Goal: Task Accomplishment & Management: Manage account settings

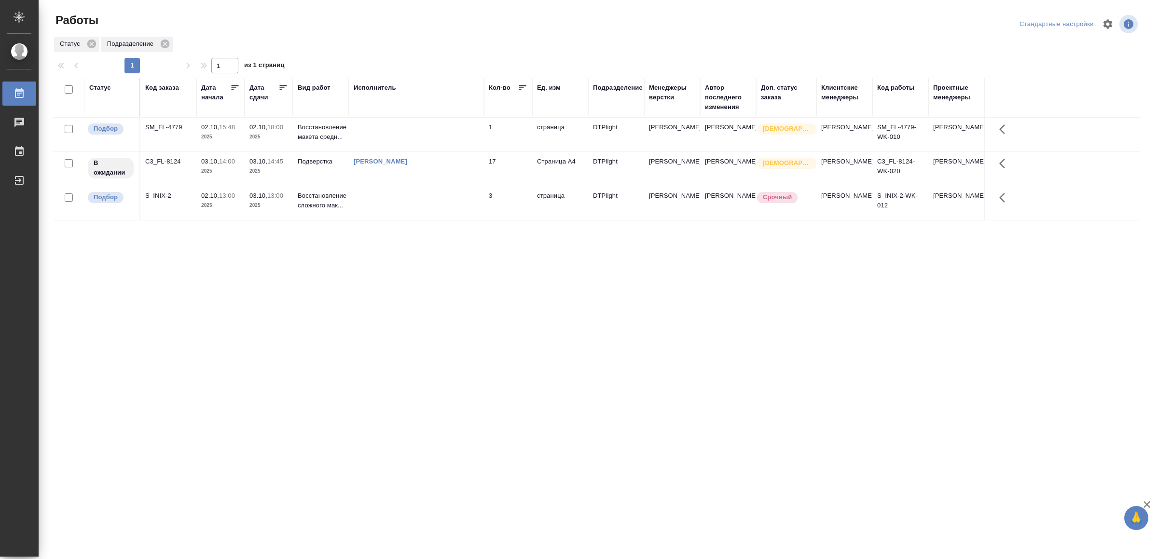
click at [426, 139] on td at bounding box center [416, 135] width 135 height 34
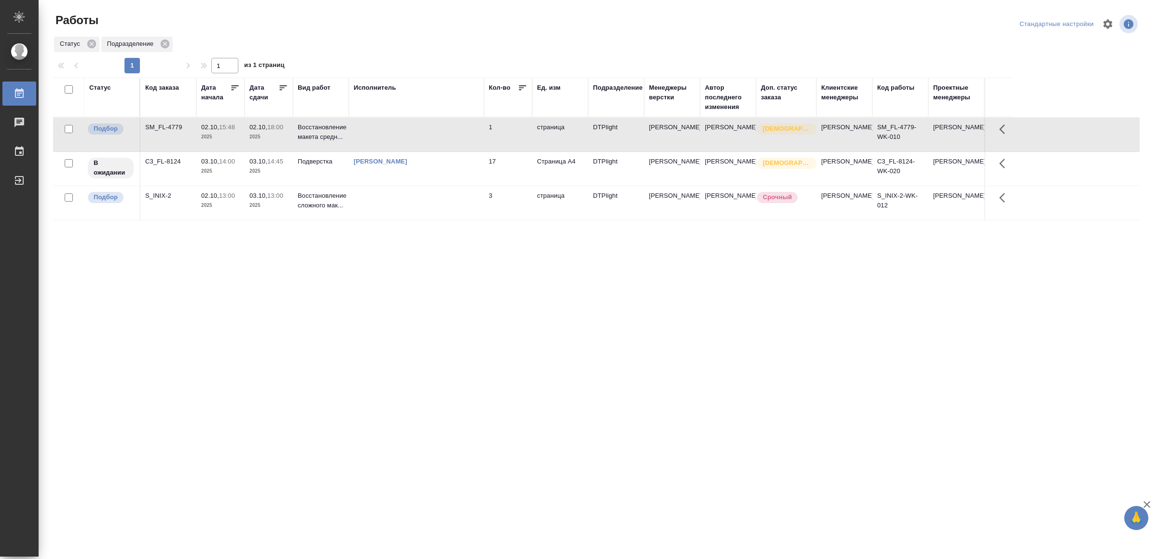
click at [426, 139] on td at bounding box center [416, 135] width 135 height 34
drag, startPoint x: 323, startPoint y: 387, endPoint x: 334, endPoint y: 366, distance: 23.1
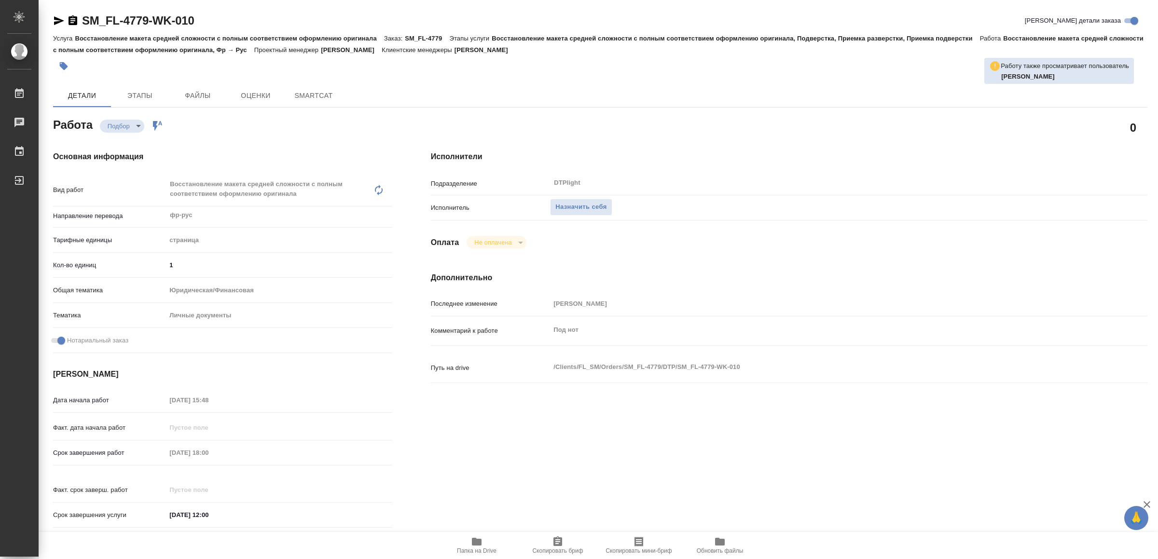
click icon "button"
click span "Назначить себя"
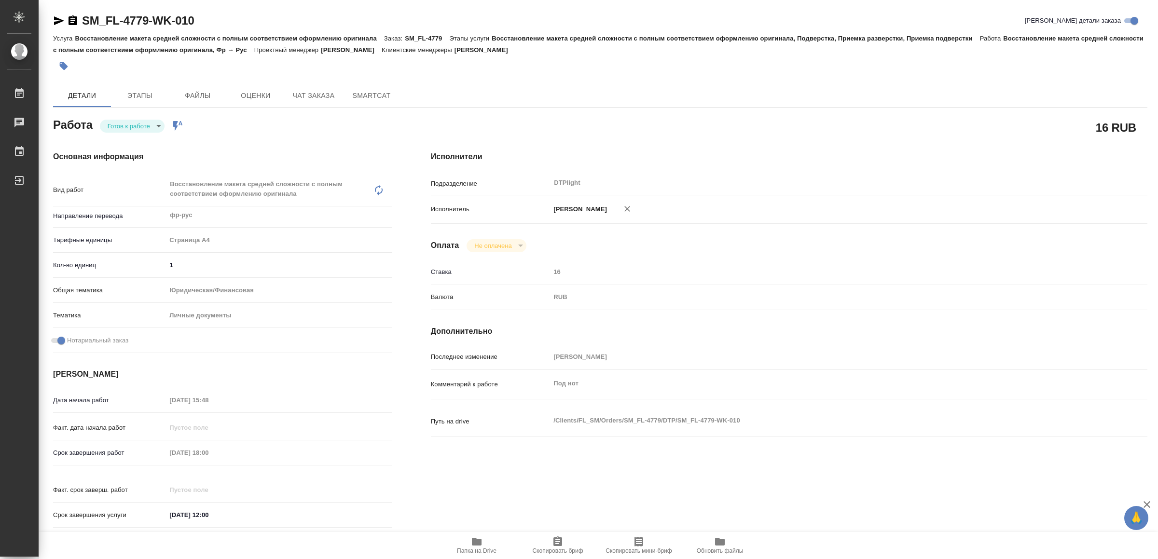
click at [133, 130] on body "🙏 .cls-1 fill:#fff; AWATERA Yamkovenko Vera Работы Чаты График Выйти SM_FL-4779…" at bounding box center [579, 279] width 1158 height 559
click at [133, 125] on button "В работе" at bounding box center [124, 126] width 32 height 11
type textarea "x"
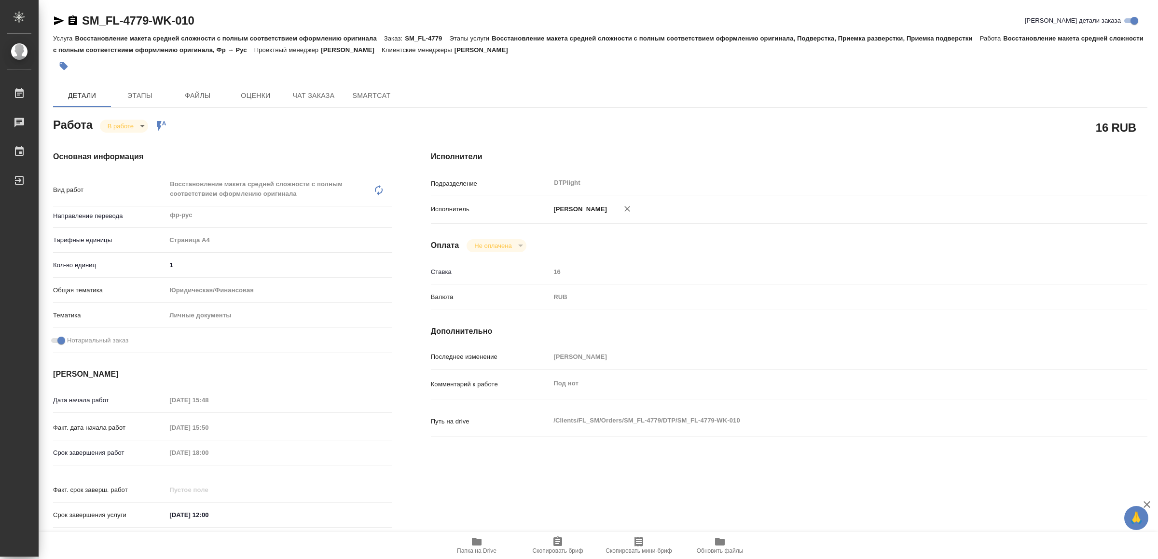
type textarea "x"
click at [55, 19] on icon "button" at bounding box center [59, 20] width 10 height 9
type textarea "x"
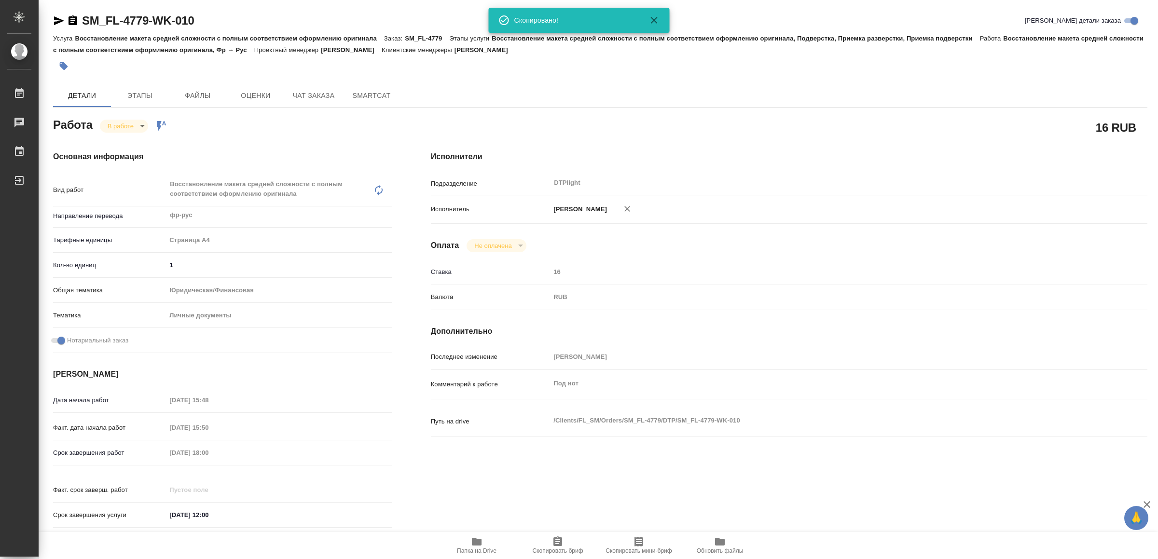
type textarea "x"
click at [488, 548] on span "Папка на Drive" at bounding box center [477, 551] width 40 height 7
click at [58, 19] on icon "button" at bounding box center [59, 20] width 10 height 9
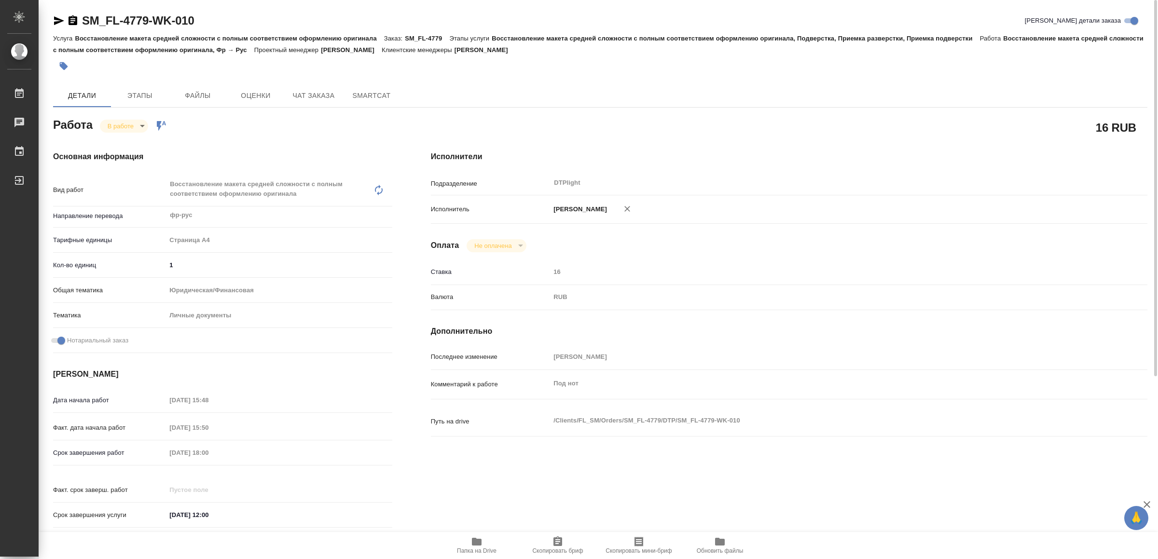
click at [131, 124] on body "🙏 .cls-1 fill:#fff; AWATERA Yamkovenko Vera Работы 0 Чаты График Выйти SM_FL-47…" at bounding box center [579, 279] width 1158 height 559
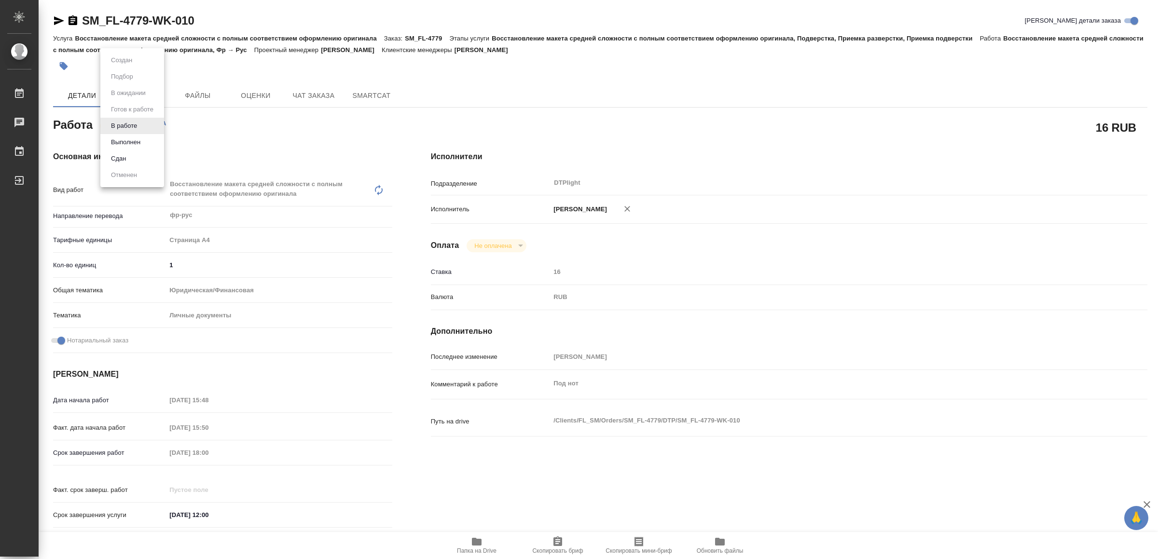
click at [124, 136] on li "Выполнен" at bounding box center [132, 142] width 64 height 16
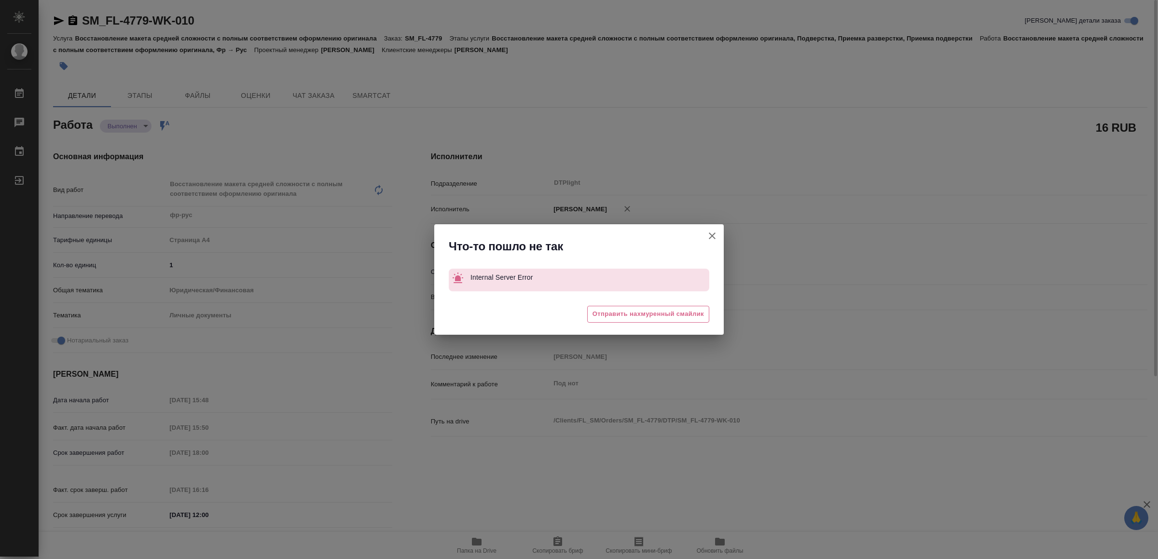
type textarea "x"
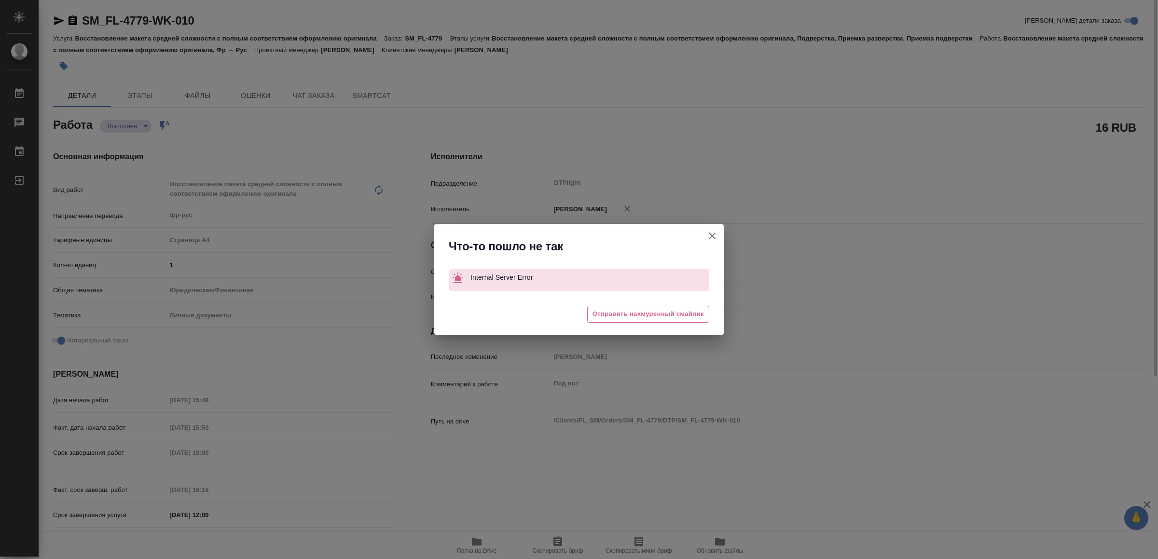
type textarea "x"
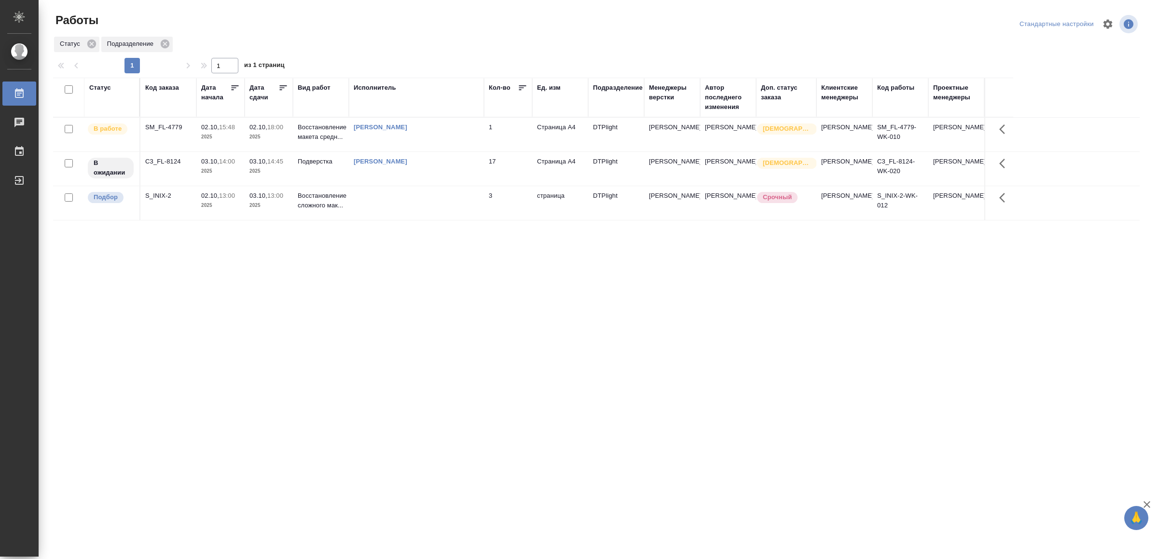
drag, startPoint x: 342, startPoint y: 402, endPoint x: 342, endPoint y: 397, distance: 5.8
drag, startPoint x: 403, startPoint y: 323, endPoint x: 412, endPoint y: 314, distance: 12.3
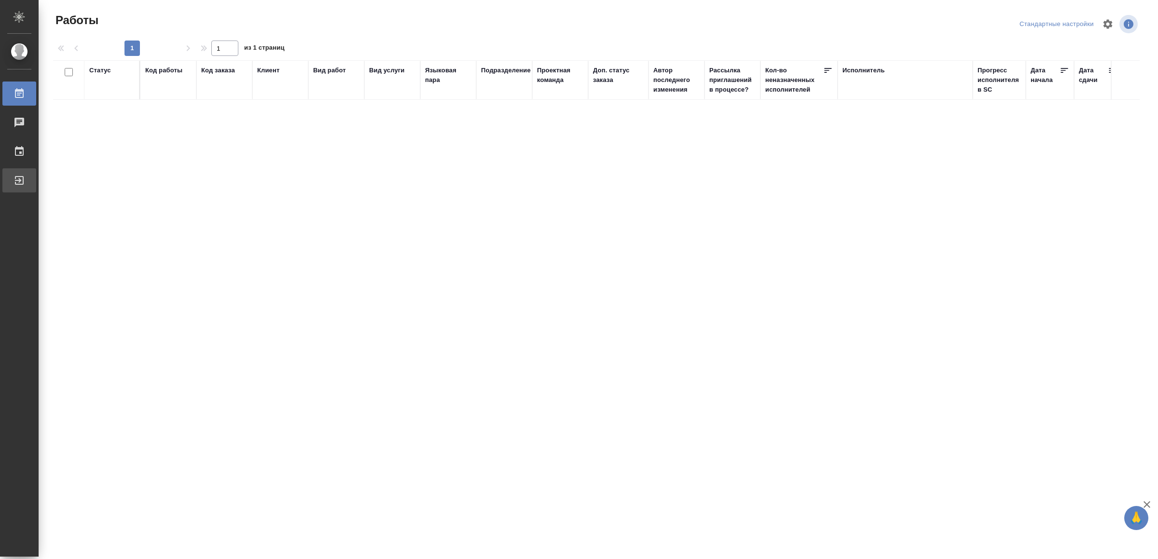
drag, startPoint x: 32, startPoint y: 182, endPoint x: 48, endPoint y: 180, distance: 16.2
click at [19, 181] on div "Выйти" at bounding box center [7, 180] width 24 height 14
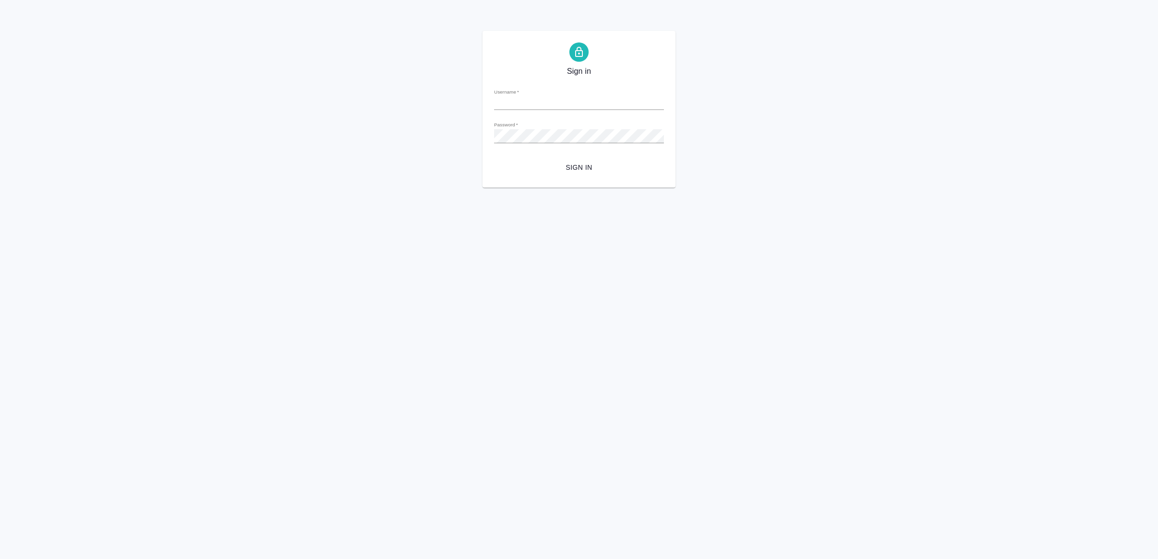
type input "[EMAIL_ADDRESS][DOMAIN_NAME]"
click at [585, 163] on span "Sign in" at bounding box center [579, 168] width 154 height 12
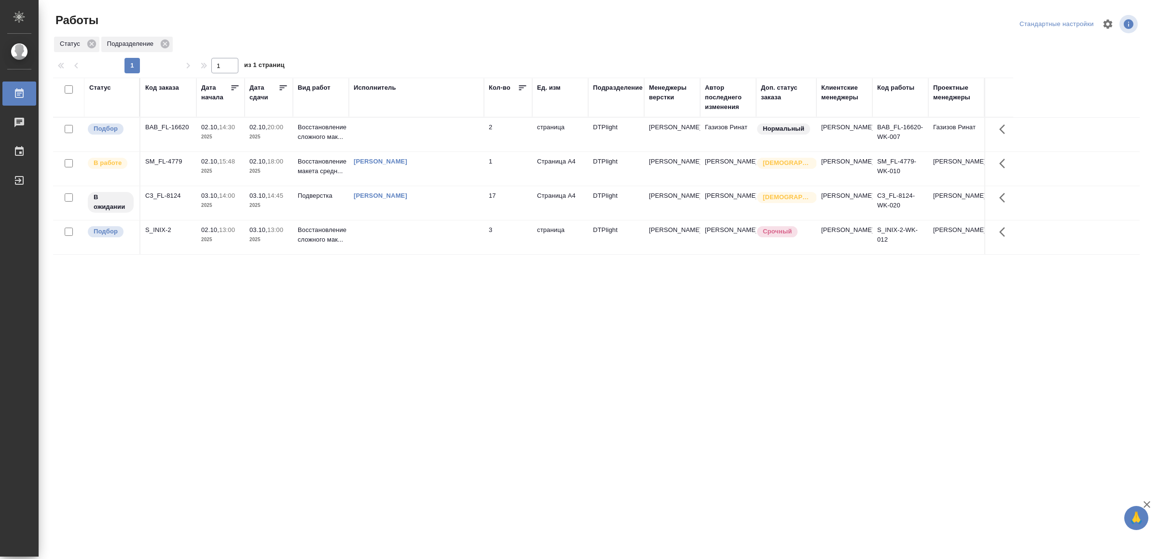
click at [446, 135] on td at bounding box center [416, 135] width 135 height 34
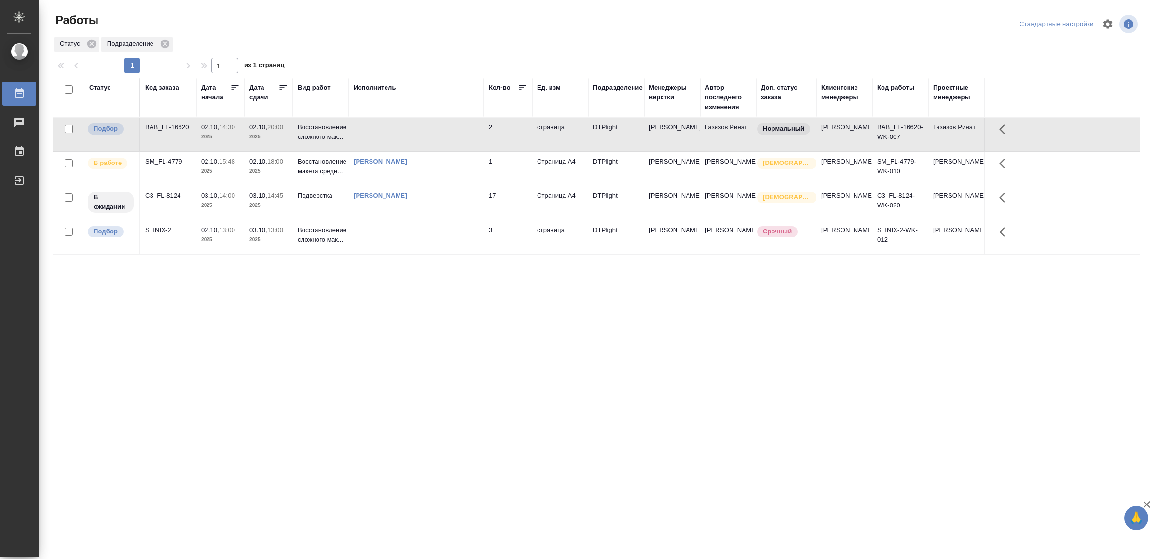
click at [446, 135] on td at bounding box center [416, 135] width 135 height 34
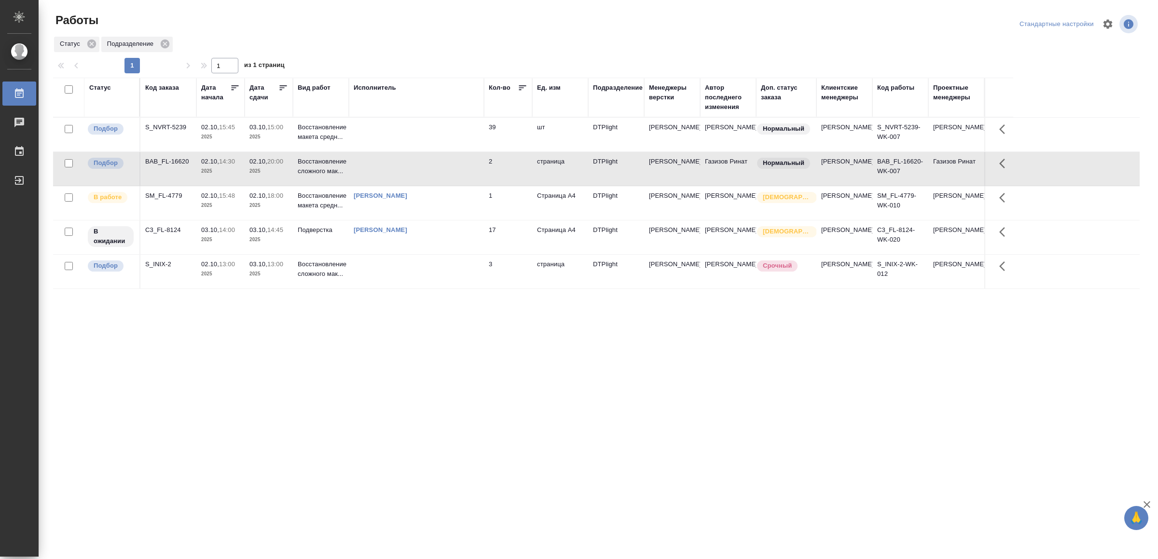
drag, startPoint x: 334, startPoint y: 401, endPoint x: 177, endPoint y: 392, distance: 158.0
click at [141, 402] on div "Статус Код заказа Дата начала Дата сдачи Вид работ Исполнитель Кол-во Ед. изм П…" at bounding box center [596, 251] width 1087 height 347
click at [410, 136] on td at bounding box center [416, 135] width 135 height 34
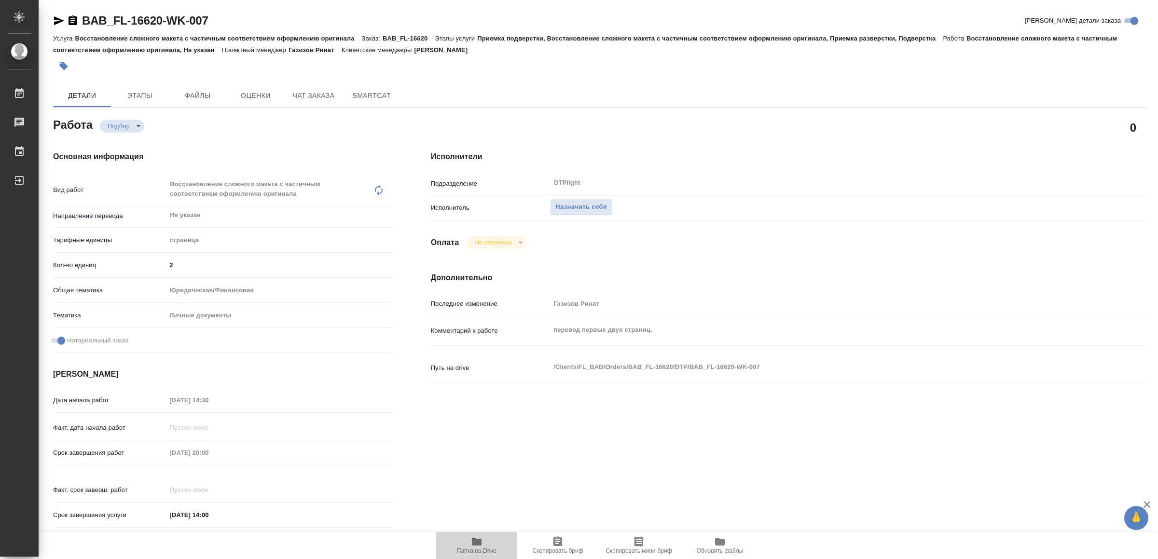
click at [471, 541] on icon "button" at bounding box center [477, 542] width 12 height 12
click at [467, 545] on span "Папка на Drive" at bounding box center [476, 545] width 69 height 18
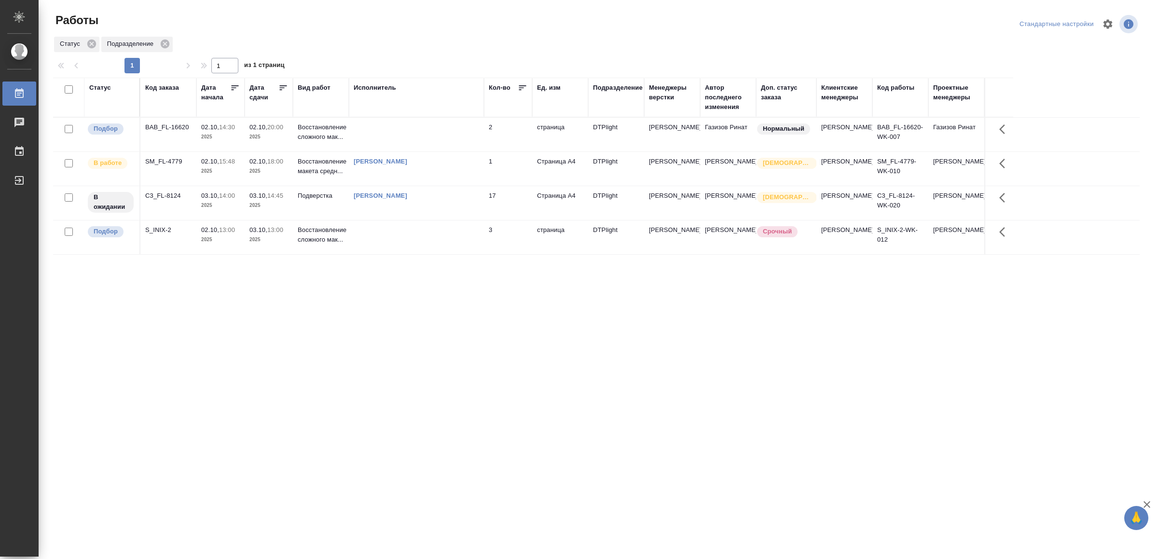
drag, startPoint x: 414, startPoint y: 374, endPoint x: 414, endPoint y: 368, distance: 5.3
drag, startPoint x: 463, startPoint y: 379, endPoint x: 465, endPoint y: 373, distance: 7.0
drag, startPoint x: 490, startPoint y: 421, endPoint x: 490, endPoint y: 416, distance: 5.3
click at [442, 346] on div "Статус Код заказа Дата начала Дата сдачи Вид работ Исполнитель Кол-во Ед. изм П…" at bounding box center [596, 251] width 1087 height 347
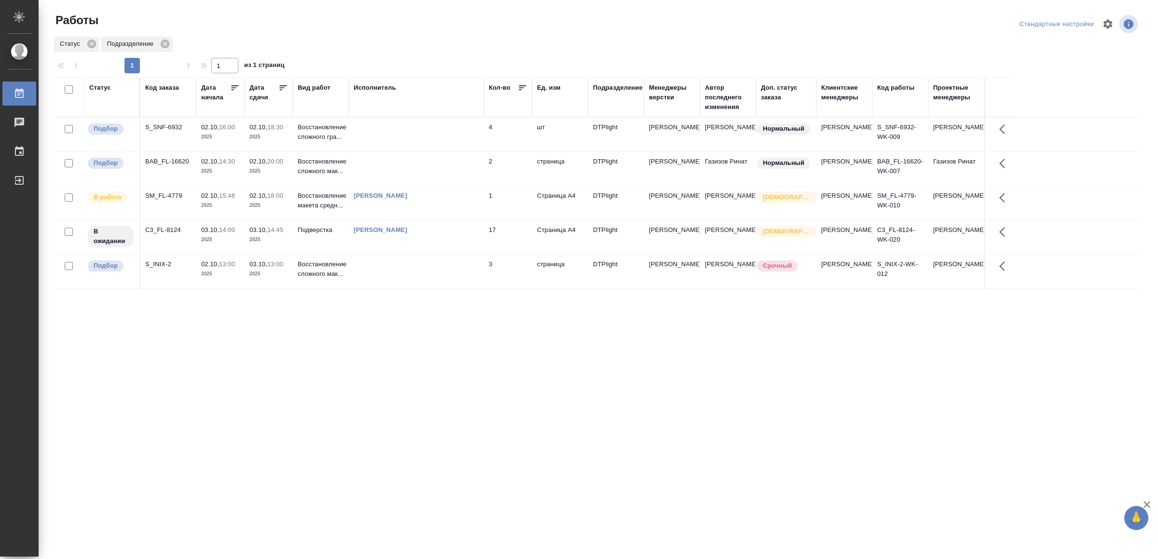
click at [429, 133] on td at bounding box center [416, 135] width 135 height 34
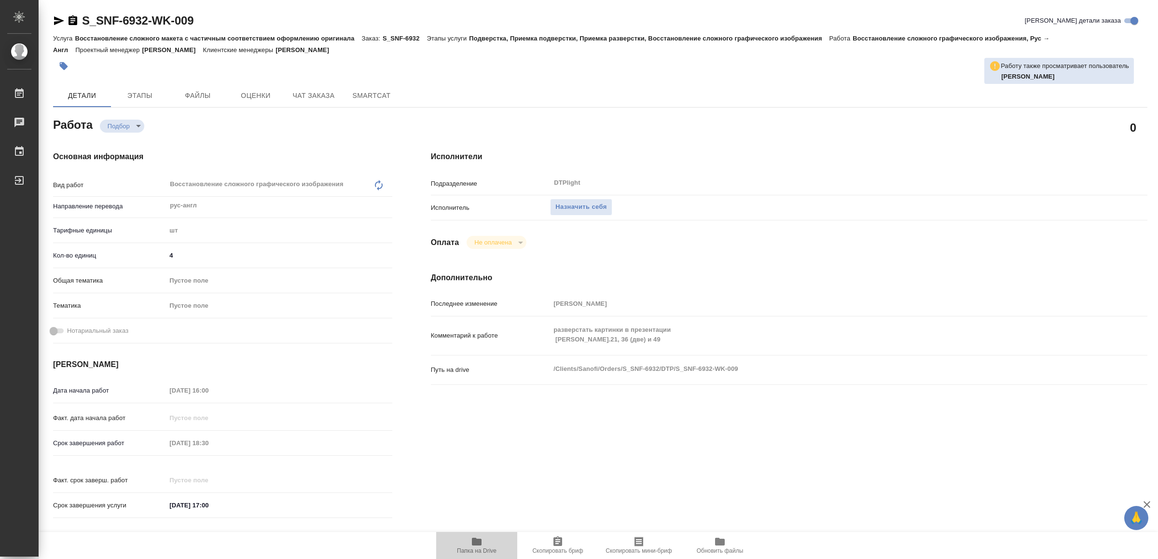
click at [472, 543] on icon "button" at bounding box center [477, 542] width 10 height 8
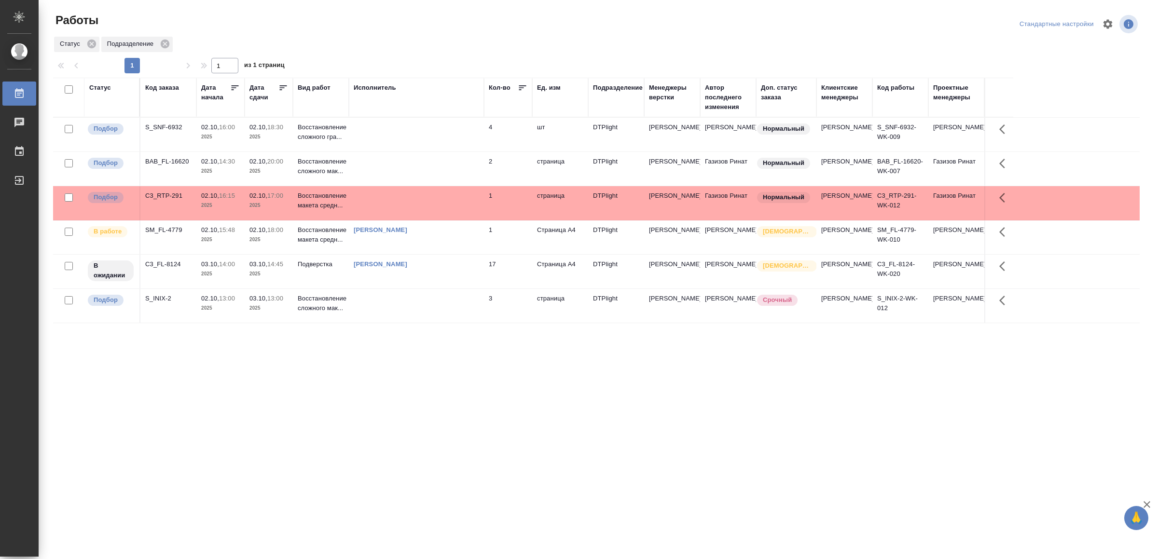
click at [397, 219] on td at bounding box center [416, 203] width 135 height 34
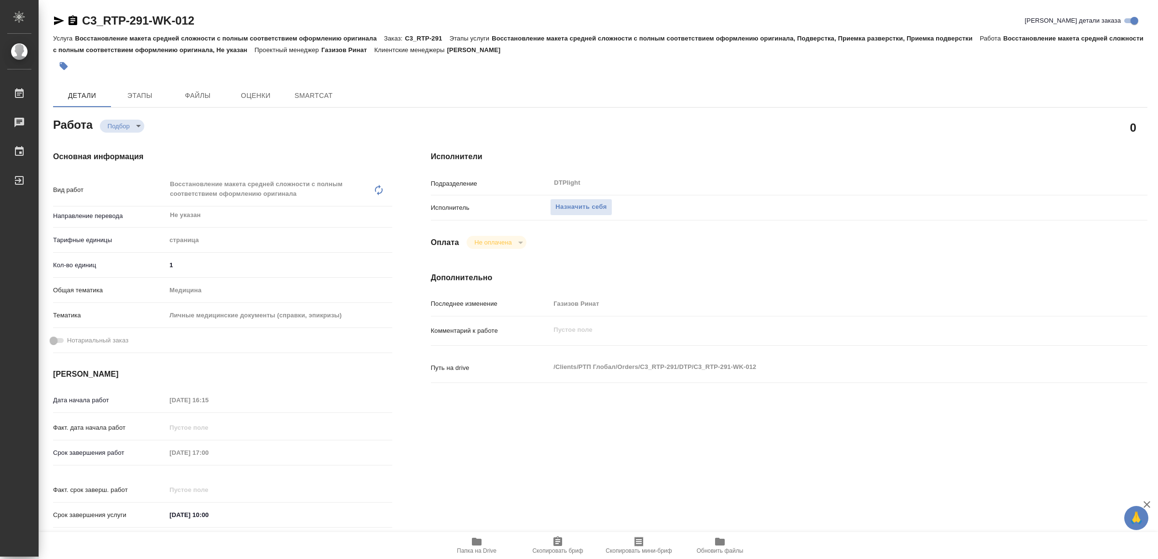
click at [468, 541] on span "Папка на Drive" at bounding box center [476, 545] width 69 height 18
click at [585, 208] on span "Назначить себя" at bounding box center [580, 207] width 51 height 11
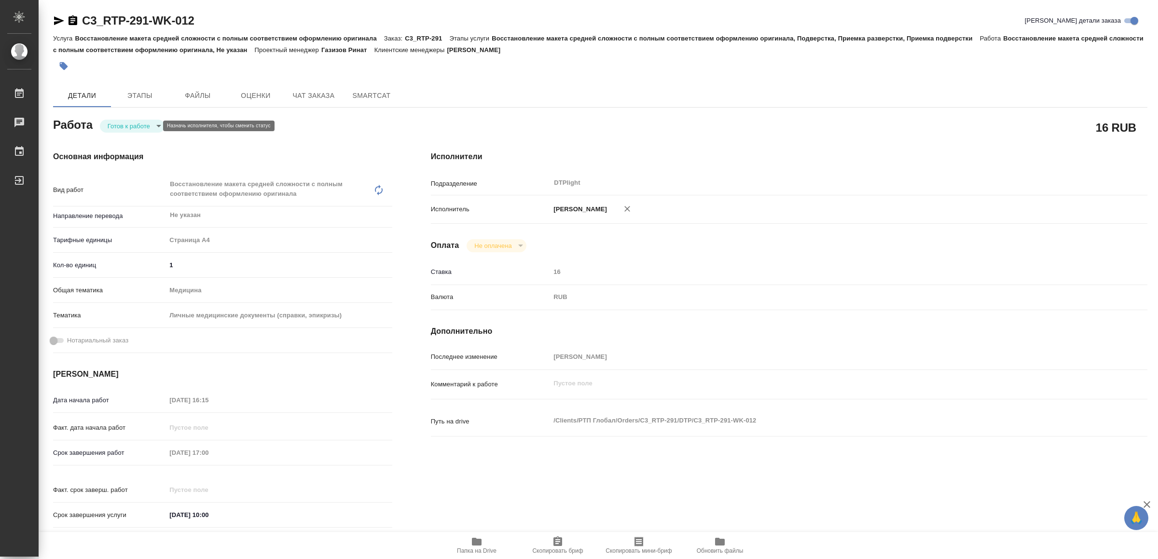
click at [119, 125] on body "🙏 .cls-1 fill:#fff; AWATERA Yamkovenko [PERSON_NAME] Работы Чаты График Выйти C…" at bounding box center [579, 279] width 1158 height 559
click at [119, 125] on button "В работе" at bounding box center [124, 126] width 32 height 11
type textarea "x"
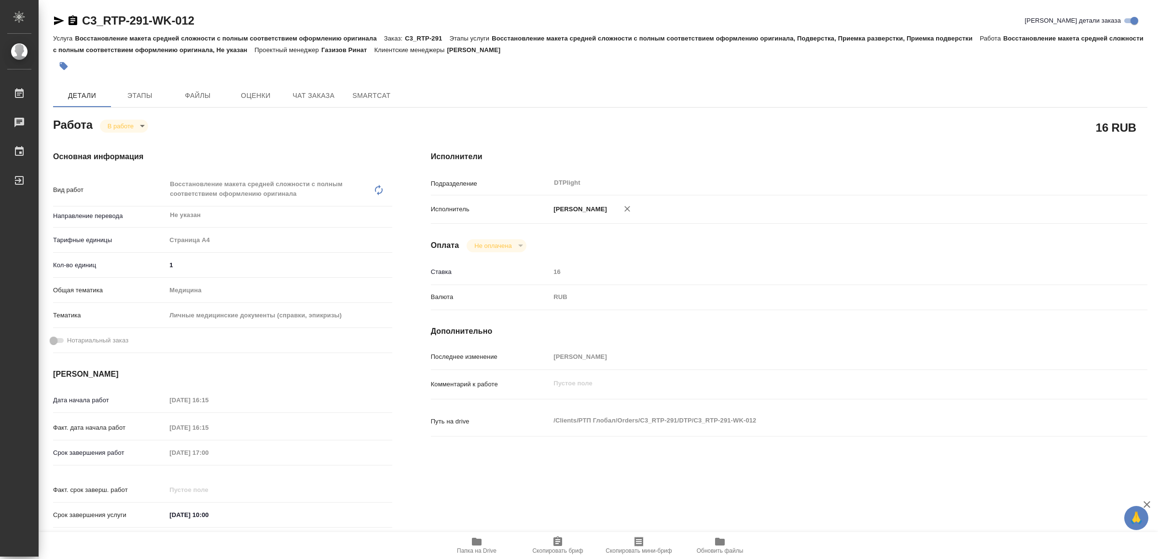
type textarea "x"
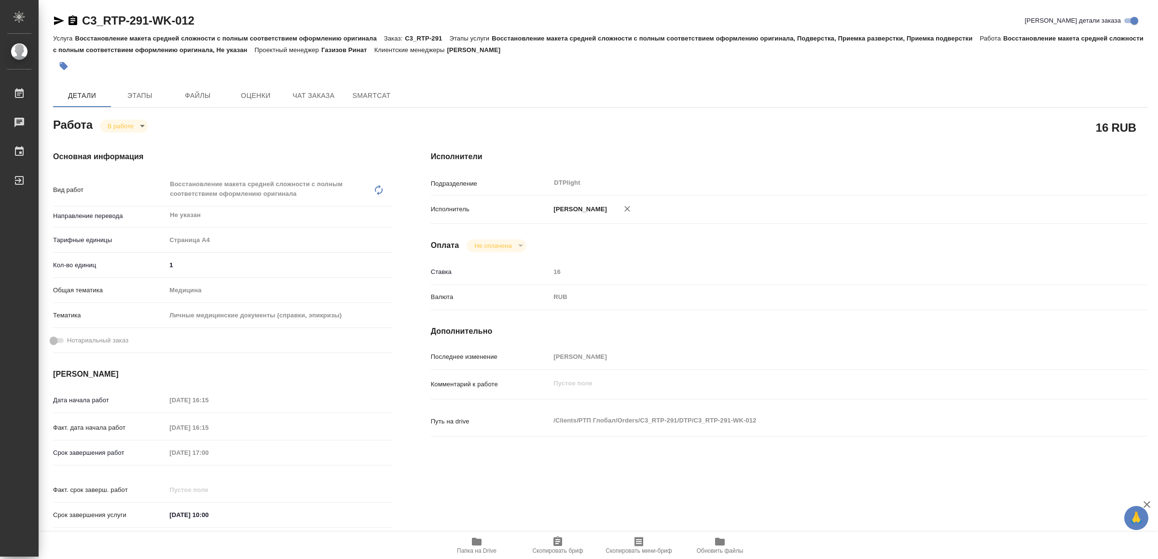
type textarea "x"
click at [58, 18] on icon "button" at bounding box center [59, 20] width 10 height 9
type textarea "x"
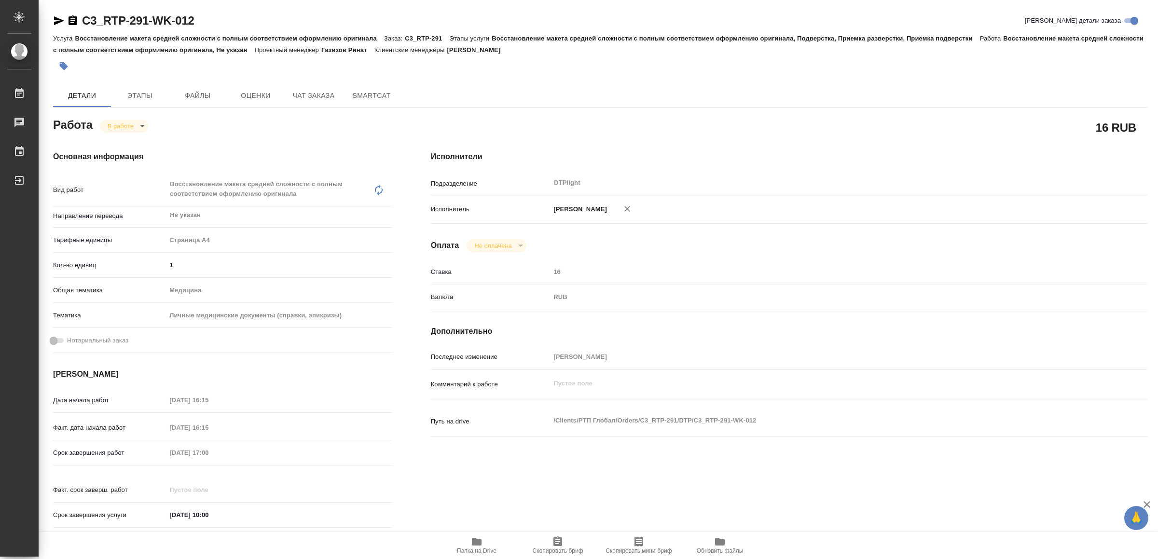
type textarea "x"
click at [471, 545] on icon "button" at bounding box center [477, 542] width 12 height 12
drag, startPoint x: 60, startPoint y: 17, endPoint x: 64, endPoint y: 25, distance: 8.2
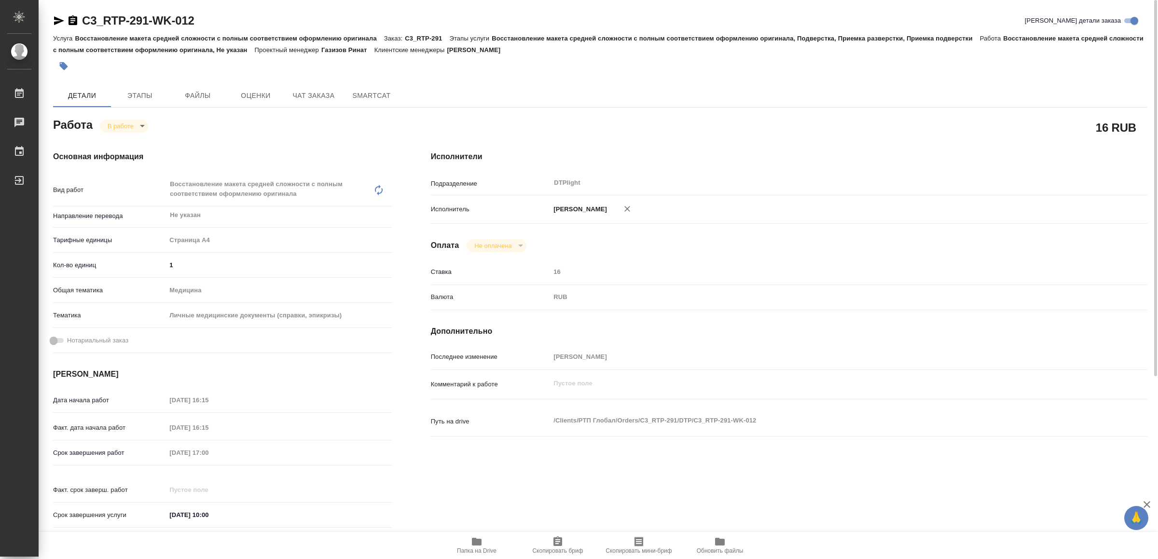
click at [60, 18] on icon "button" at bounding box center [59, 21] width 12 height 12
click at [133, 124] on body "🙏 .cls-1 fill:#fff; AWATERA Yamkovenko Vera Работы 0 Чаты График Выйти C3_RTP-2…" at bounding box center [579, 279] width 1158 height 559
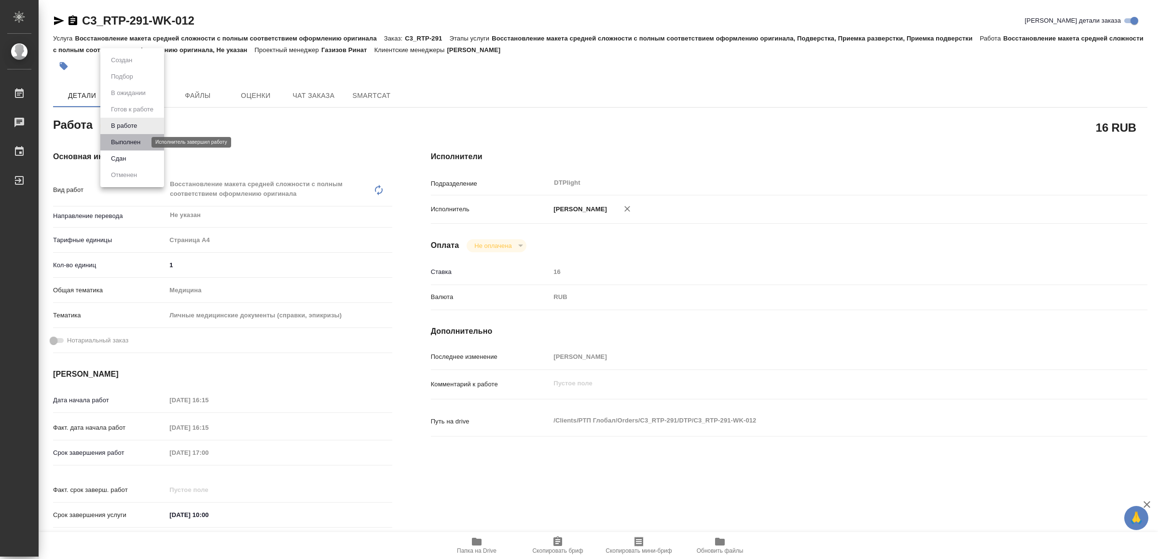
click at [121, 138] on button "Выполнен" at bounding box center [125, 142] width 35 height 11
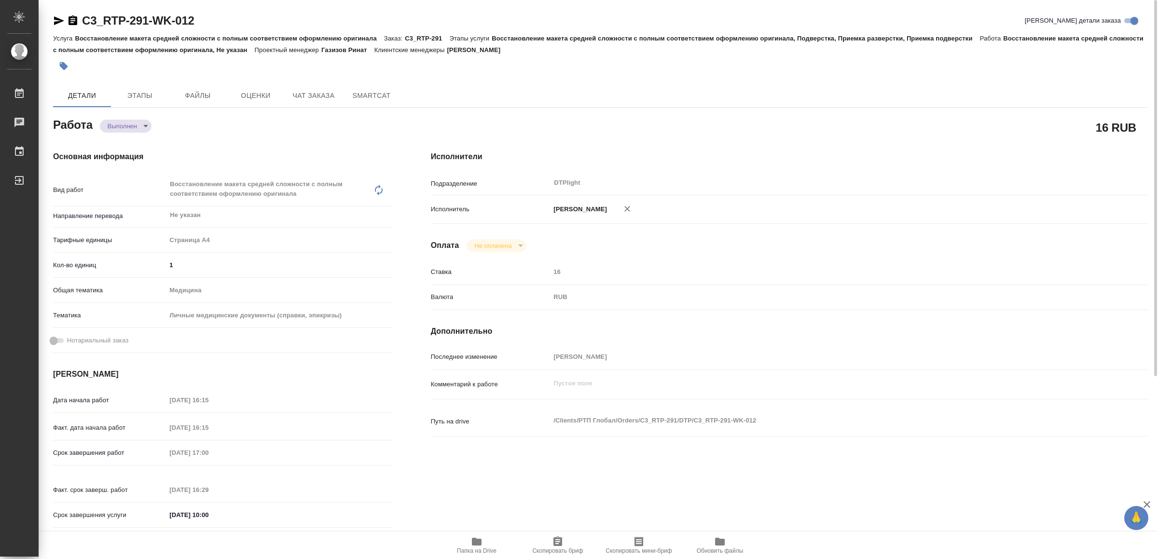
type textarea "x"
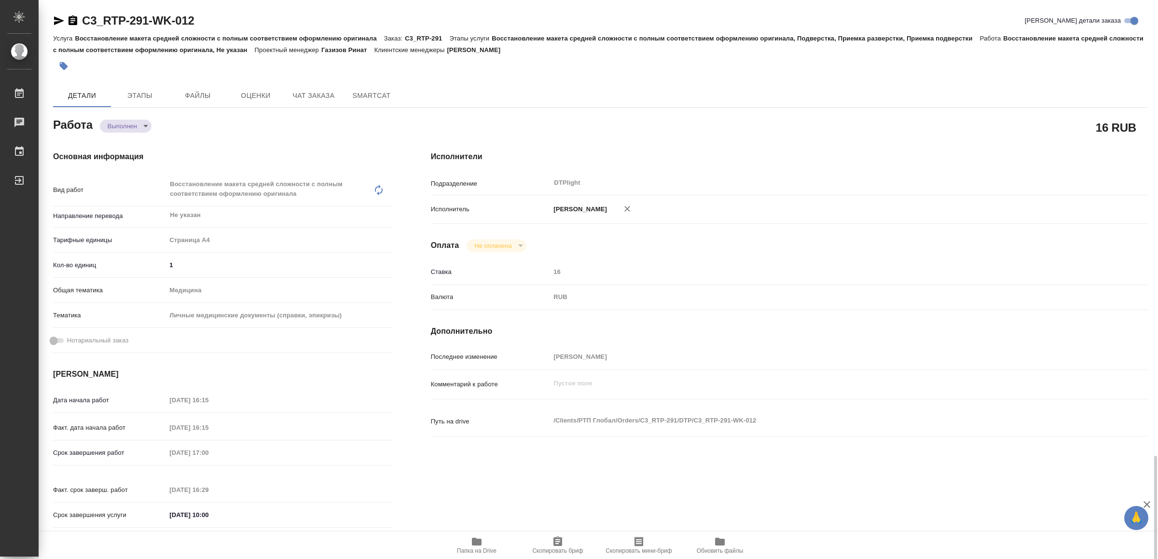
scroll to position [273, 0]
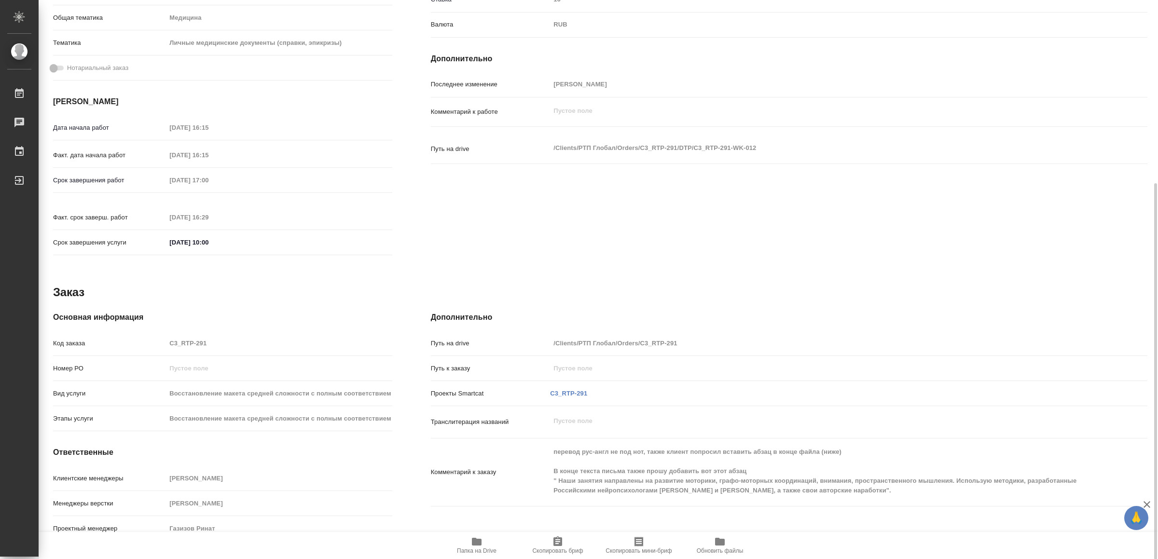
type textarea "x"
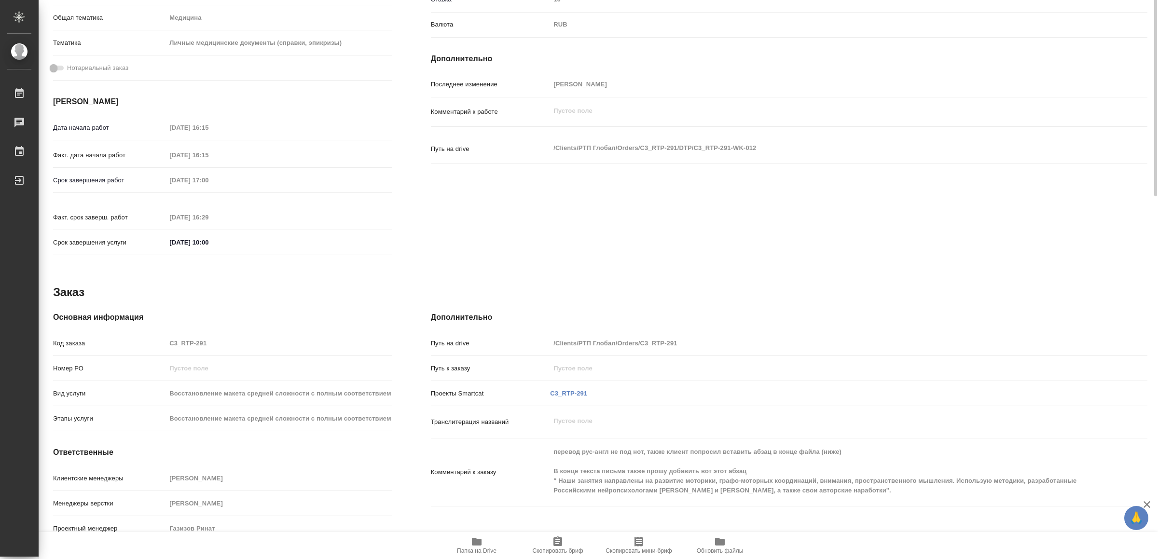
scroll to position [0, 0]
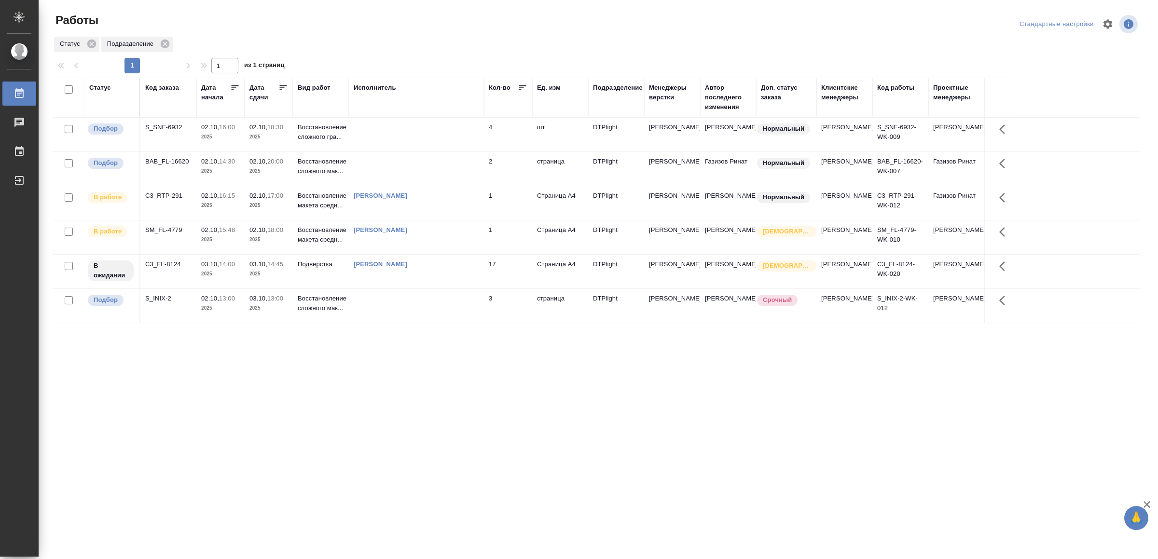
click at [402, 407] on div "Статус Код заказа Дата начала Дата сдачи Вид работ Исполнитель Кол-во Ед. изм П…" at bounding box center [596, 251] width 1087 height 347
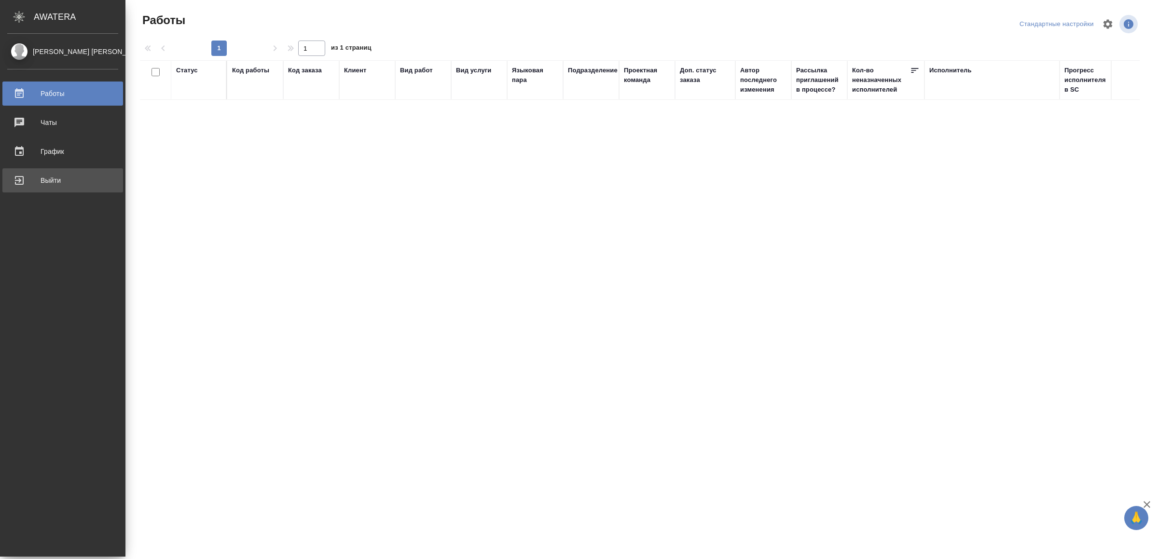
click at [22, 181] on div "Выйти" at bounding box center [62, 180] width 111 height 14
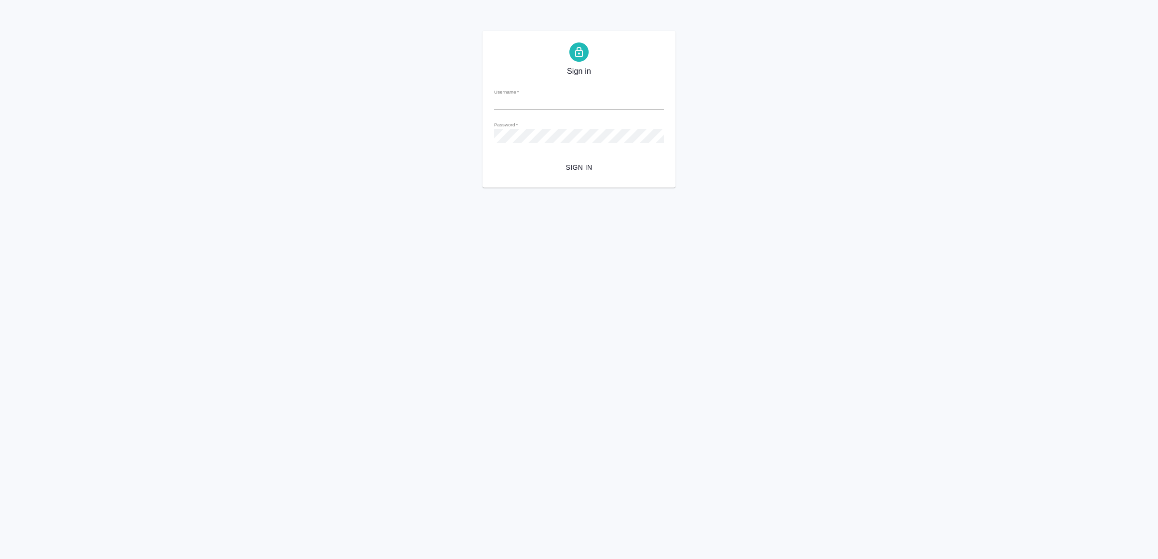
type input "[EMAIL_ADDRESS][DOMAIN_NAME]"
click at [564, 168] on span "Sign in" at bounding box center [579, 168] width 154 height 12
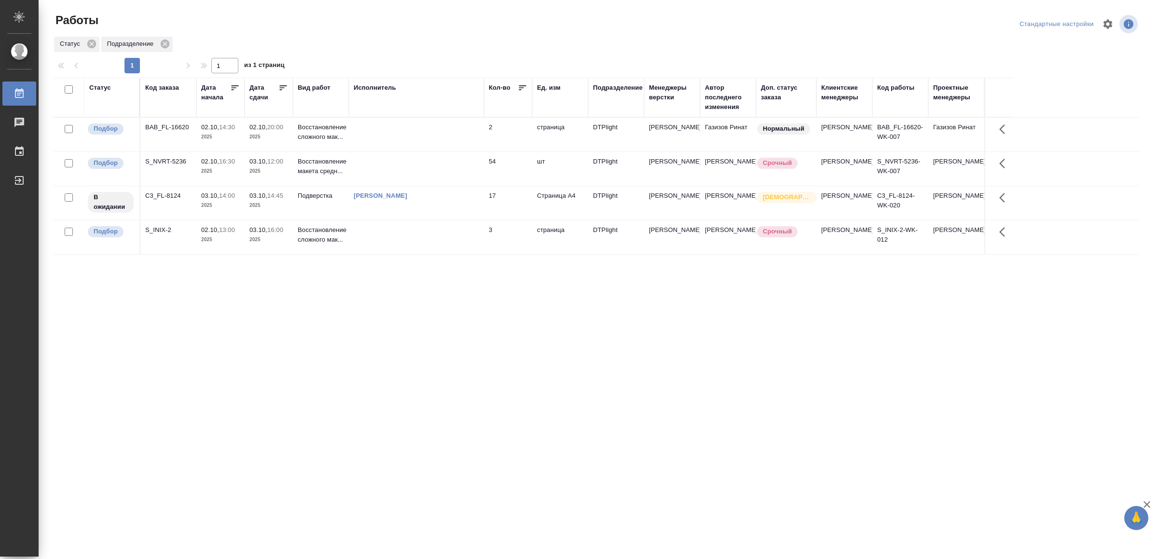
click at [401, 176] on td at bounding box center [416, 169] width 135 height 34
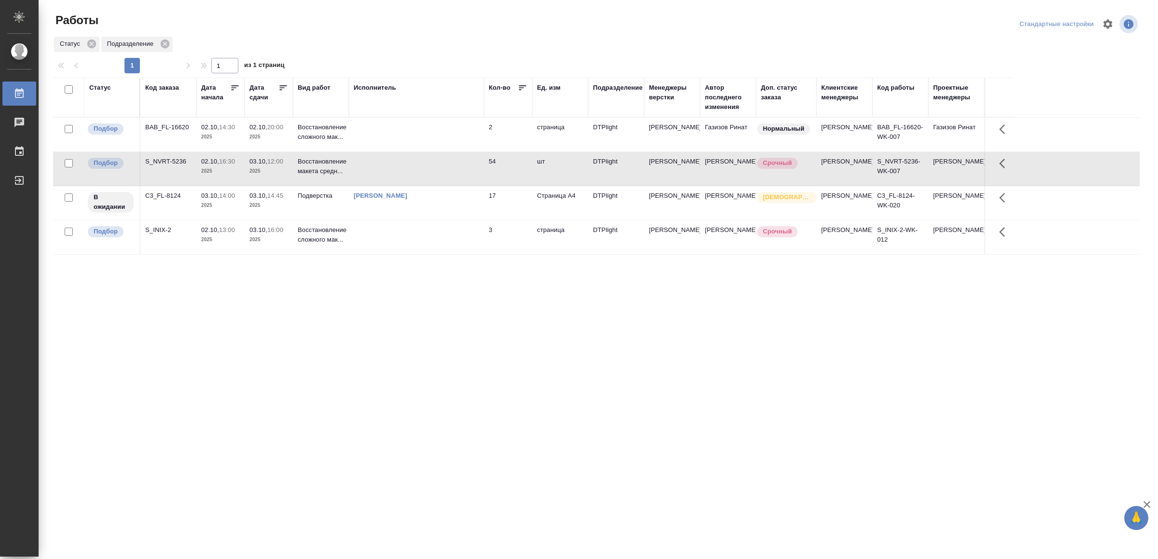
click at [400, 176] on td at bounding box center [416, 169] width 135 height 34
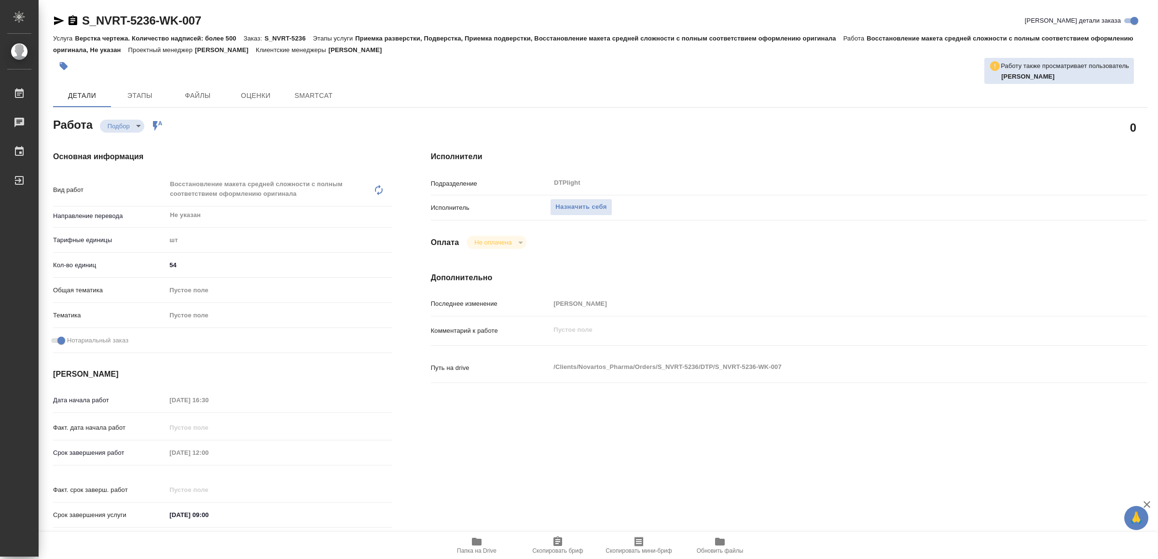
click at [459, 543] on span "Папка на Drive" at bounding box center [476, 545] width 69 height 18
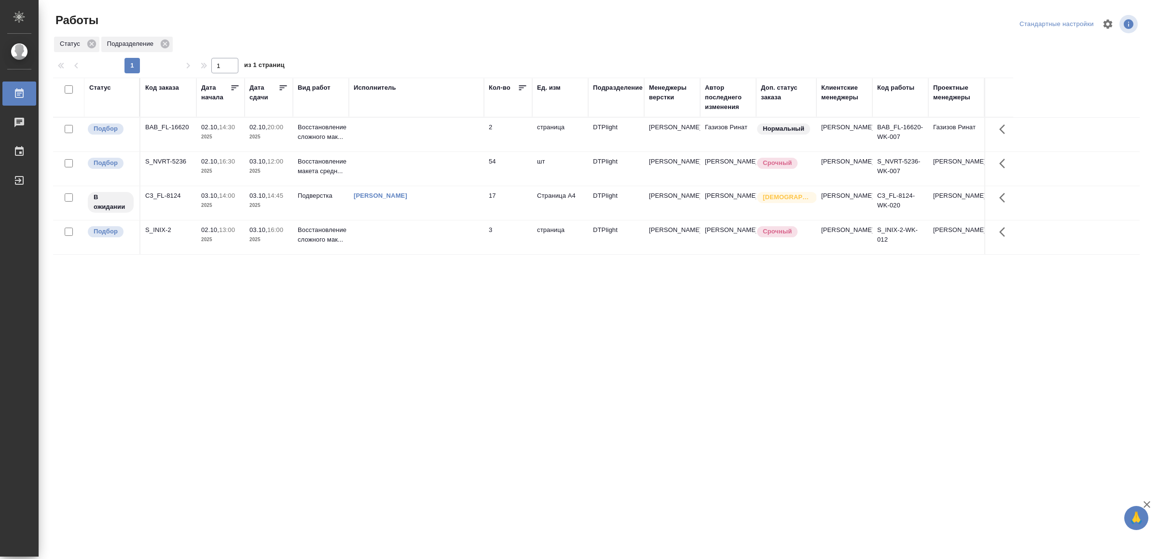
click at [428, 135] on td at bounding box center [416, 135] width 135 height 34
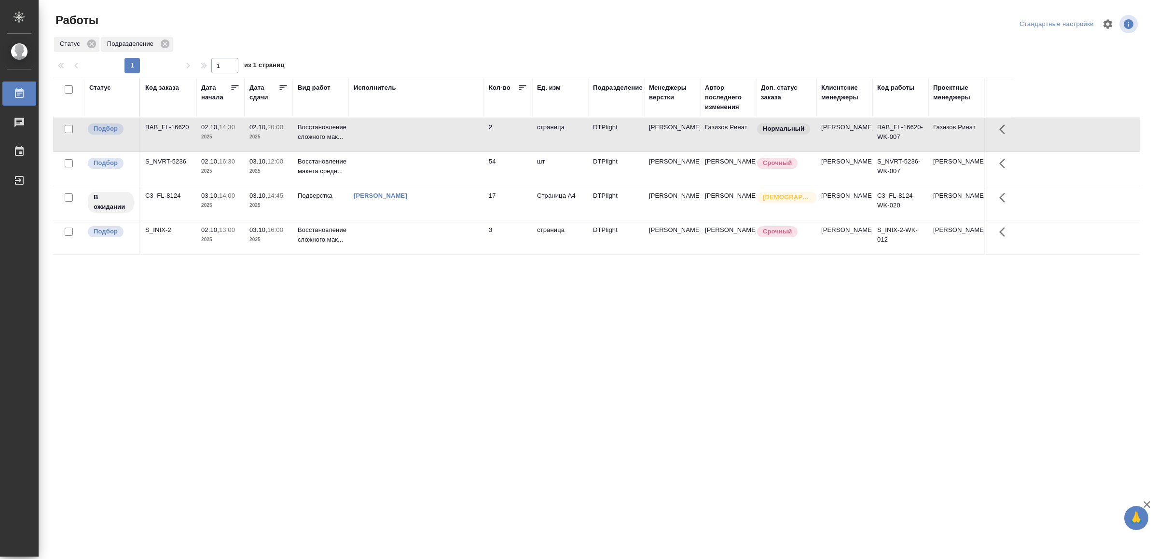
click at [428, 135] on td at bounding box center [416, 135] width 135 height 34
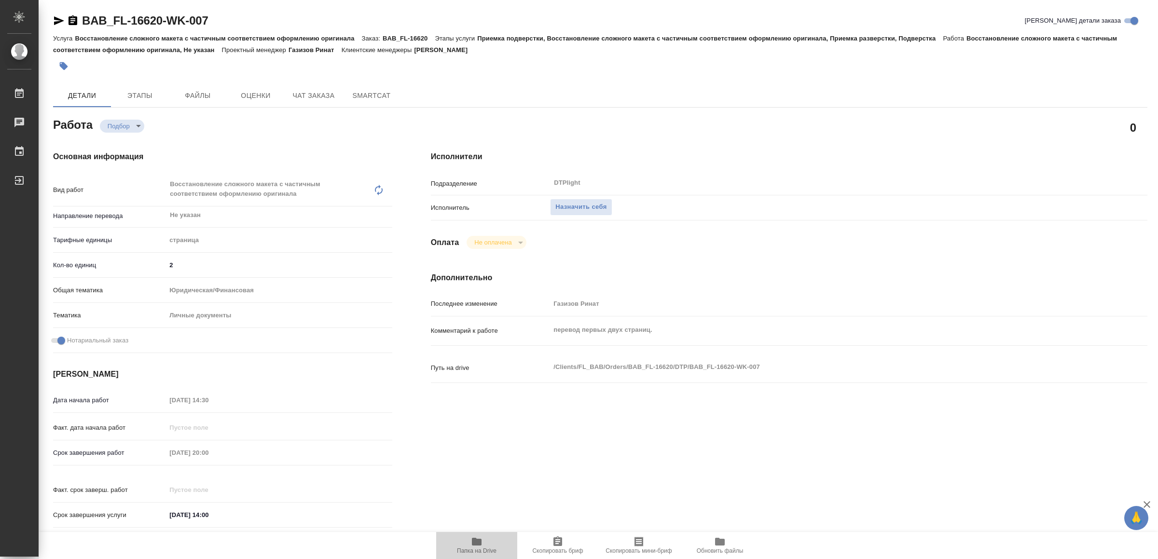
click at [475, 546] on icon "button" at bounding box center [477, 542] width 10 height 8
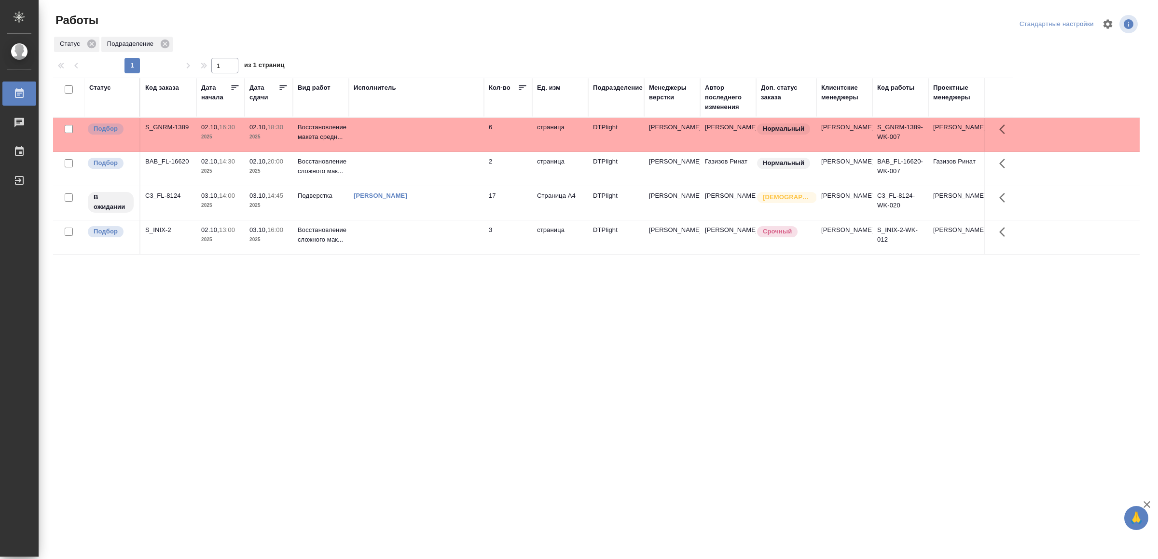
click at [436, 126] on td at bounding box center [416, 135] width 135 height 34
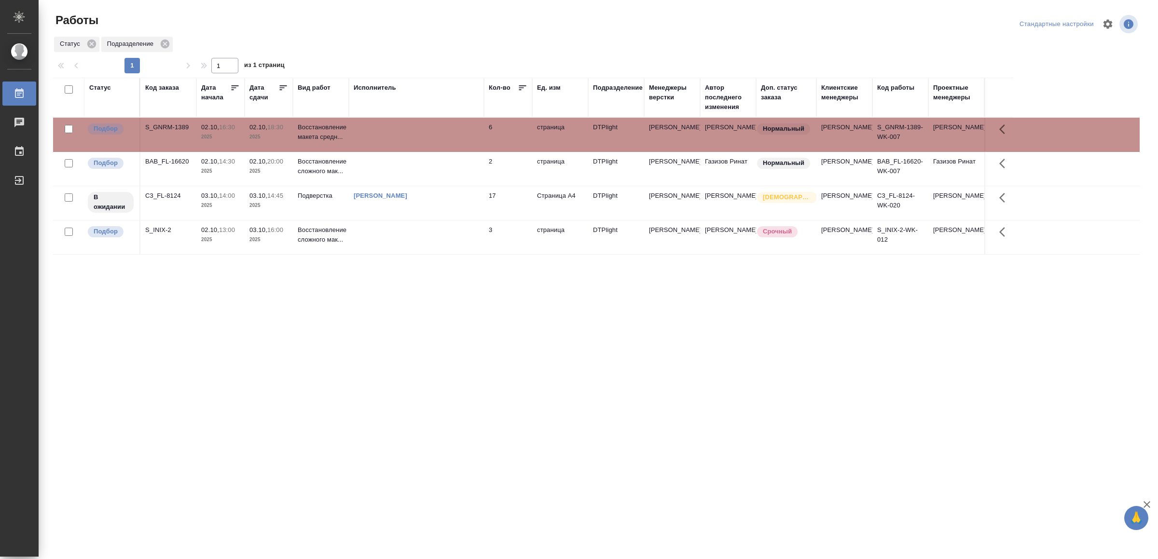
click at [436, 127] on td at bounding box center [416, 135] width 135 height 34
click at [429, 142] on td at bounding box center [416, 135] width 135 height 34
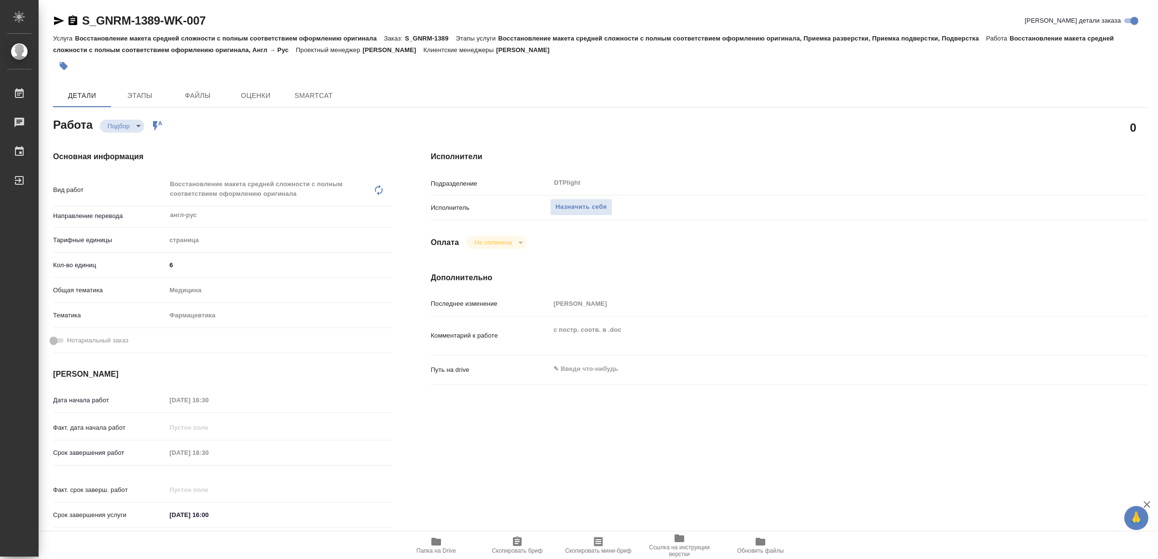
type textarea "x"
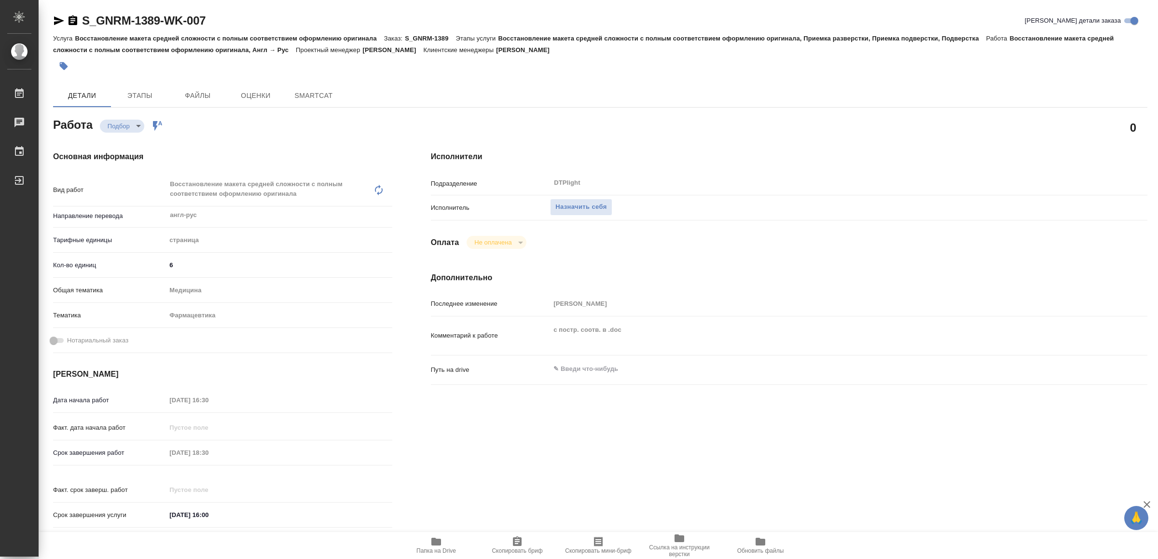
type textarea "x"
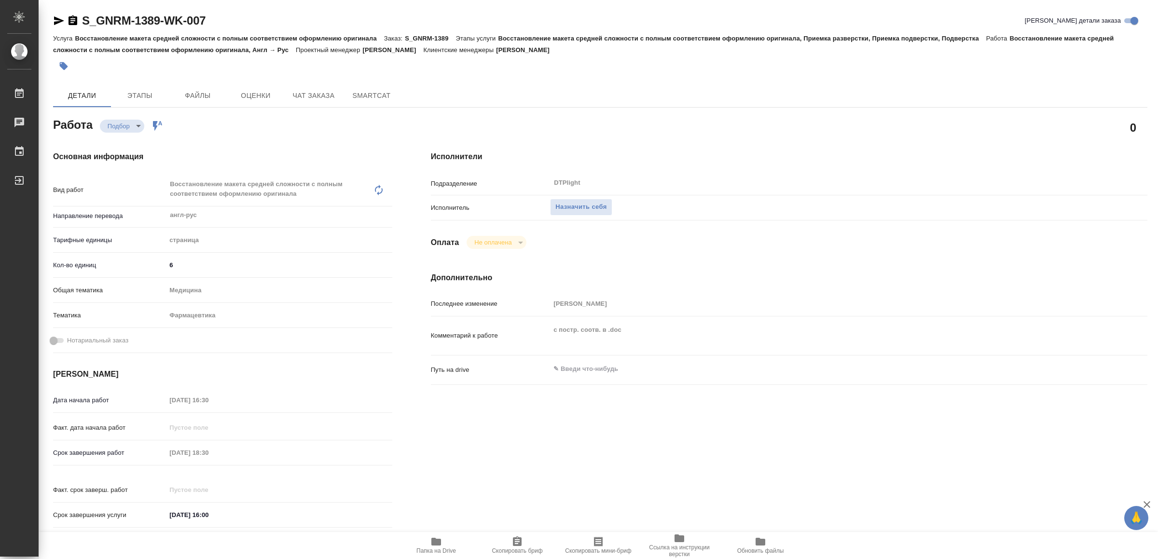
type textarea "x"
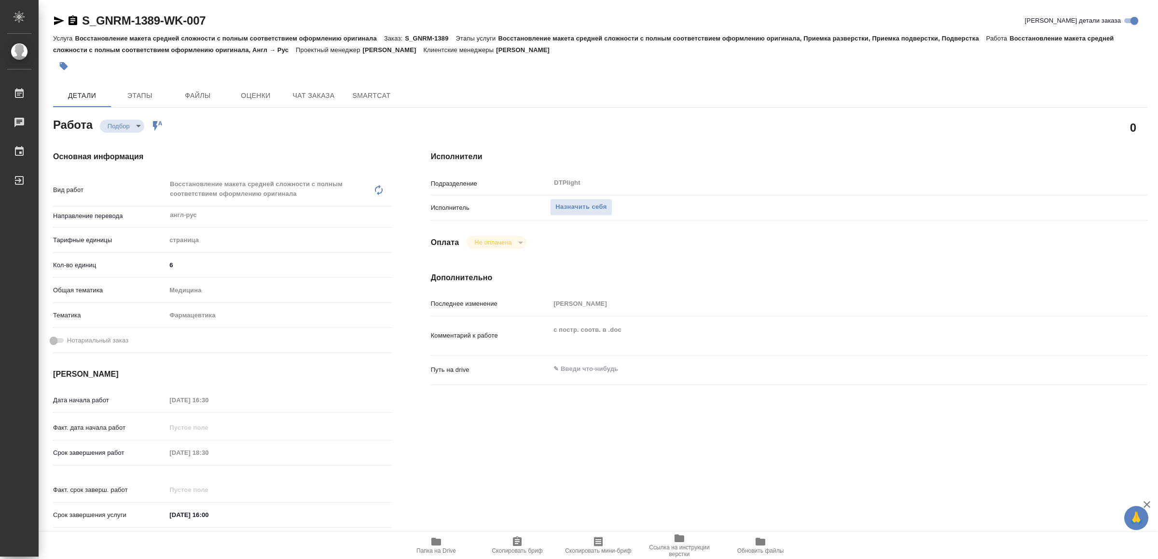
click at [436, 537] on icon "button" at bounding box center [436, 542] width 12 height 12
type textarea "x"
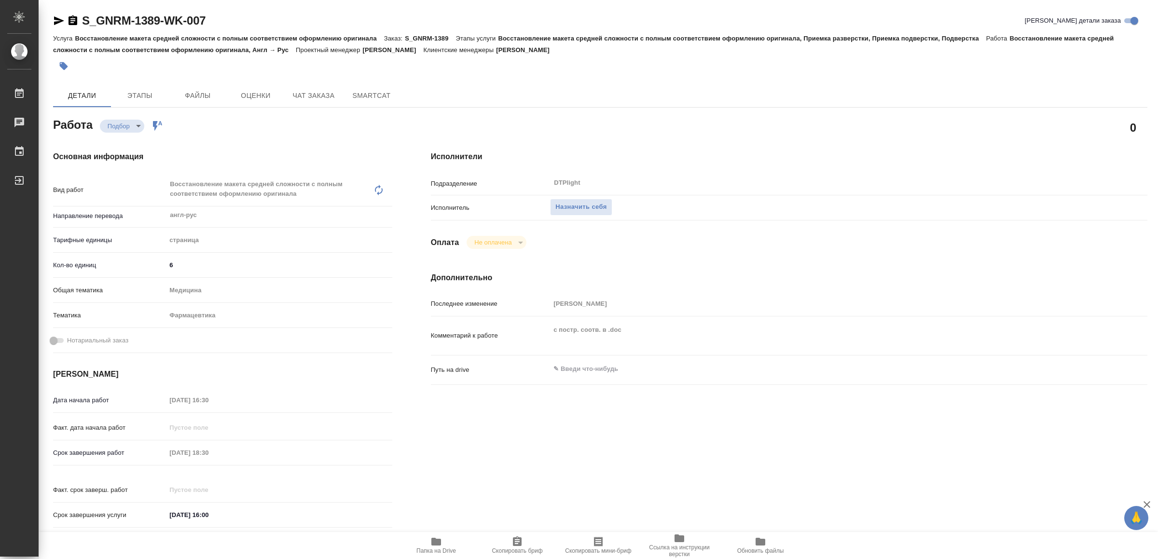
type textarea "x"
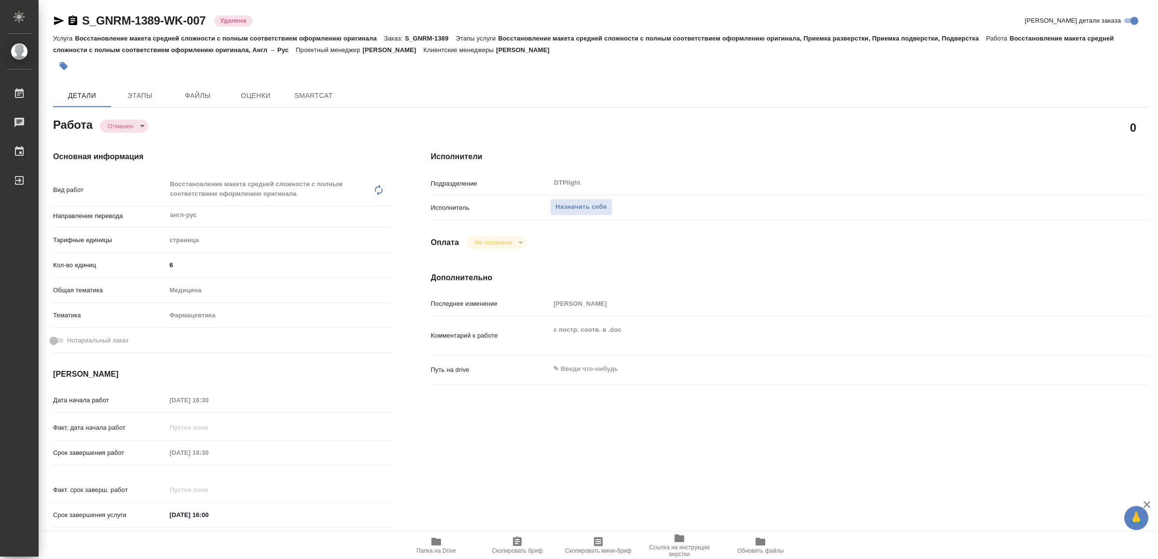
type textarea "x"
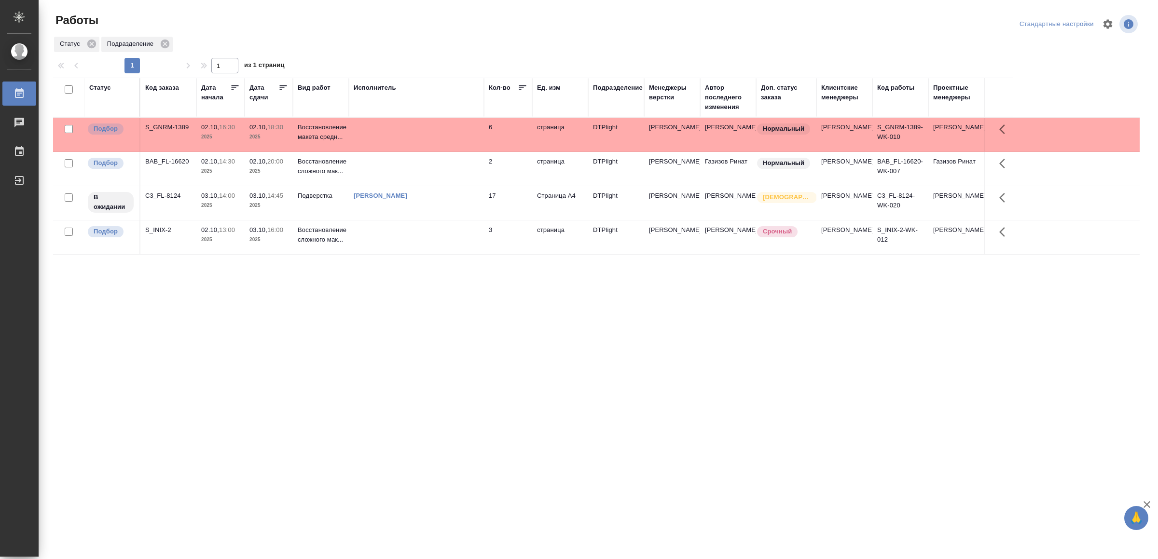
click at [461, 122] on td at bounding box center [416, 135] width 135 height 34
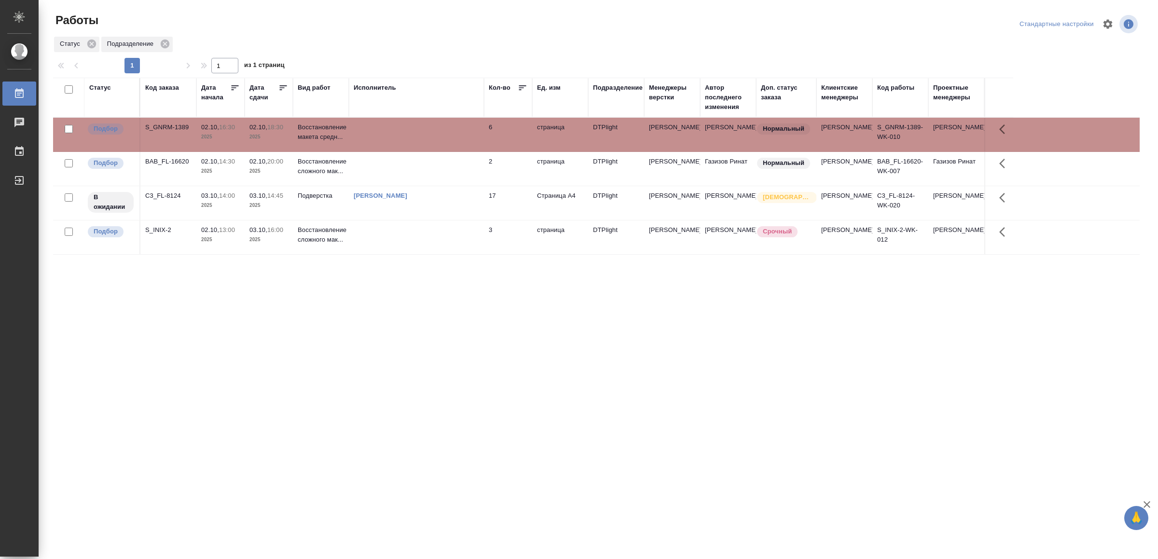
click at [461, 122] on td at bounding box center [416, 135] width 135 height 34
drag, startPoint x: 345, startPoint y: 422, endPoint x: 352, endPoint y: 416, distance: 9.6
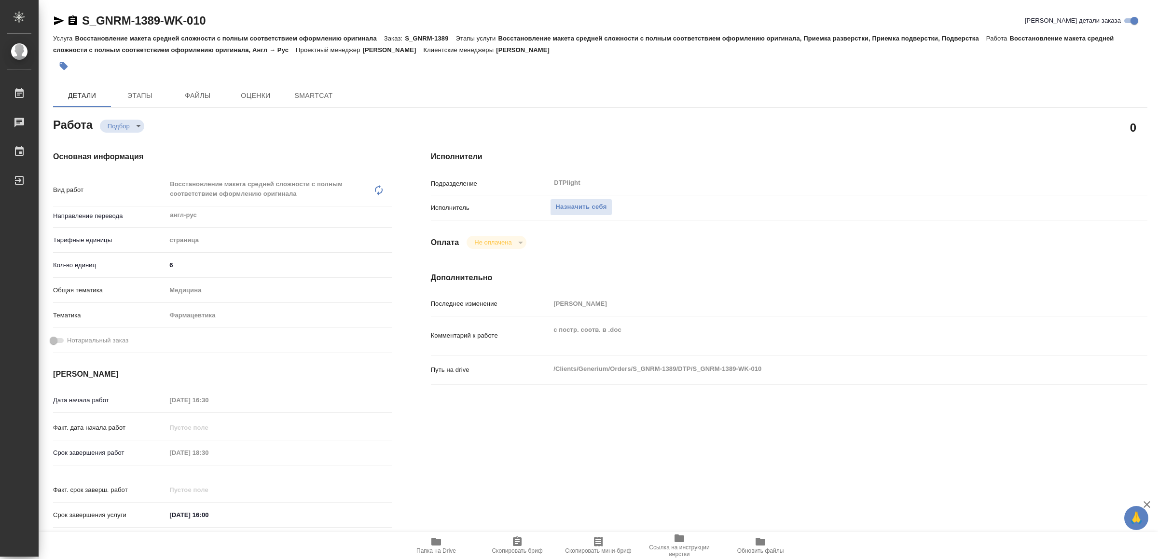
type textarea "x"
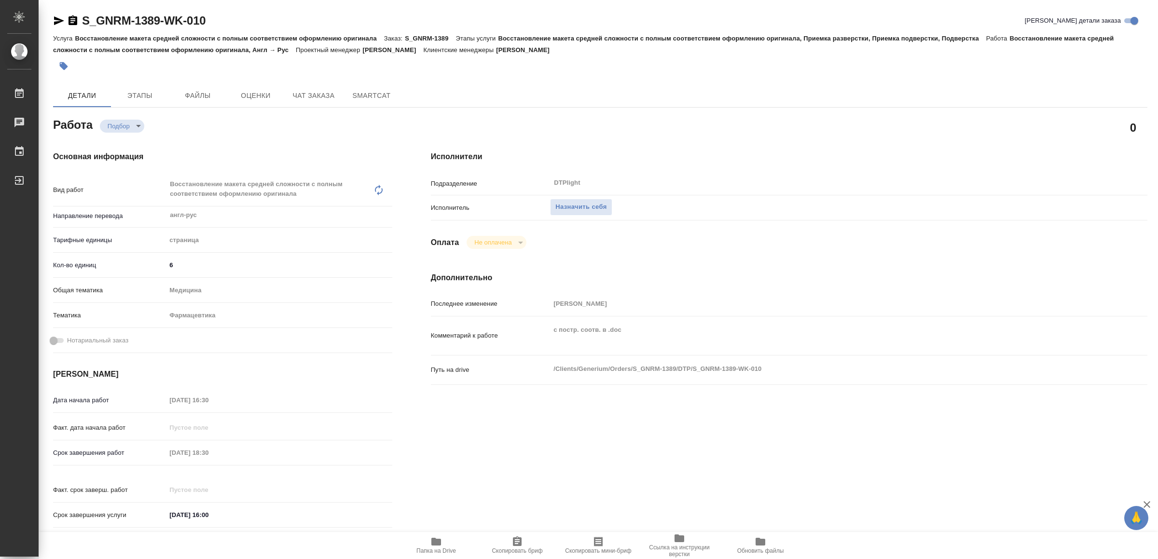
type textarea "x"
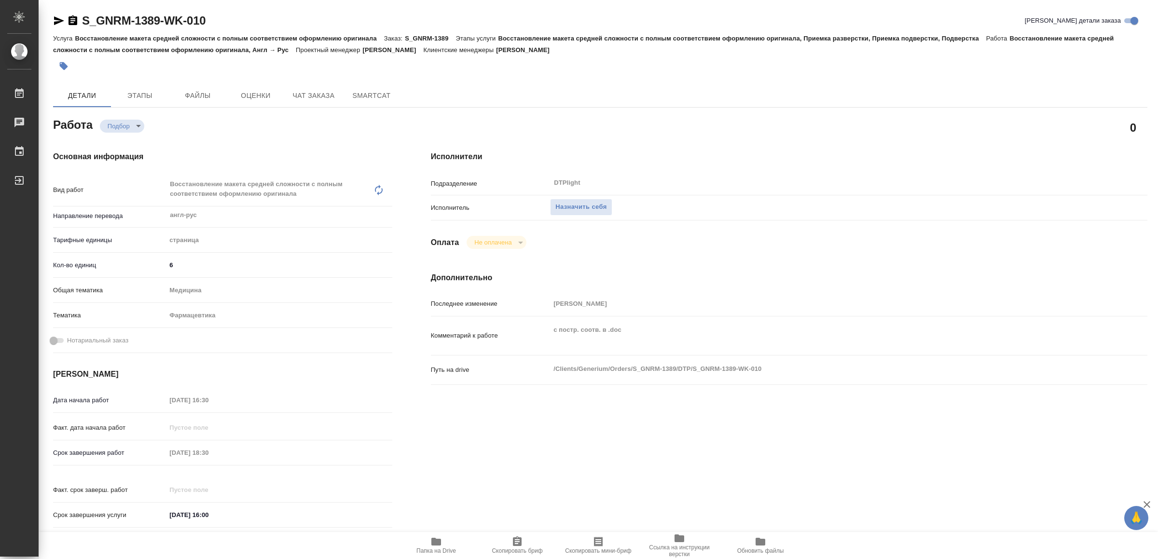
click at [441, 552] on span "Папка на Drive" at bounding box center [436, 551] width 40 height 7
type textarea "x"
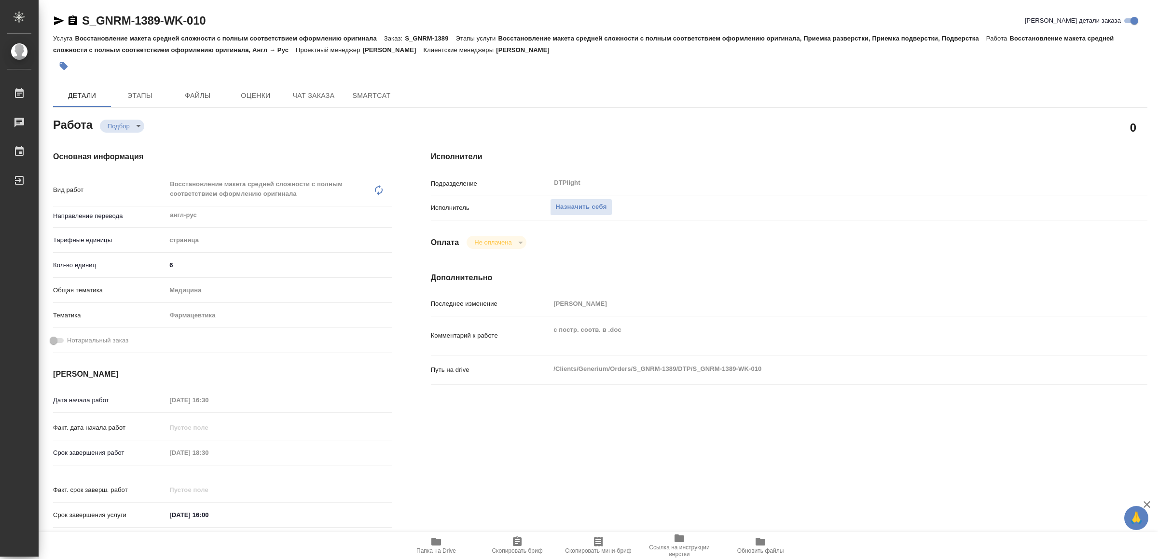
type textarea "x"
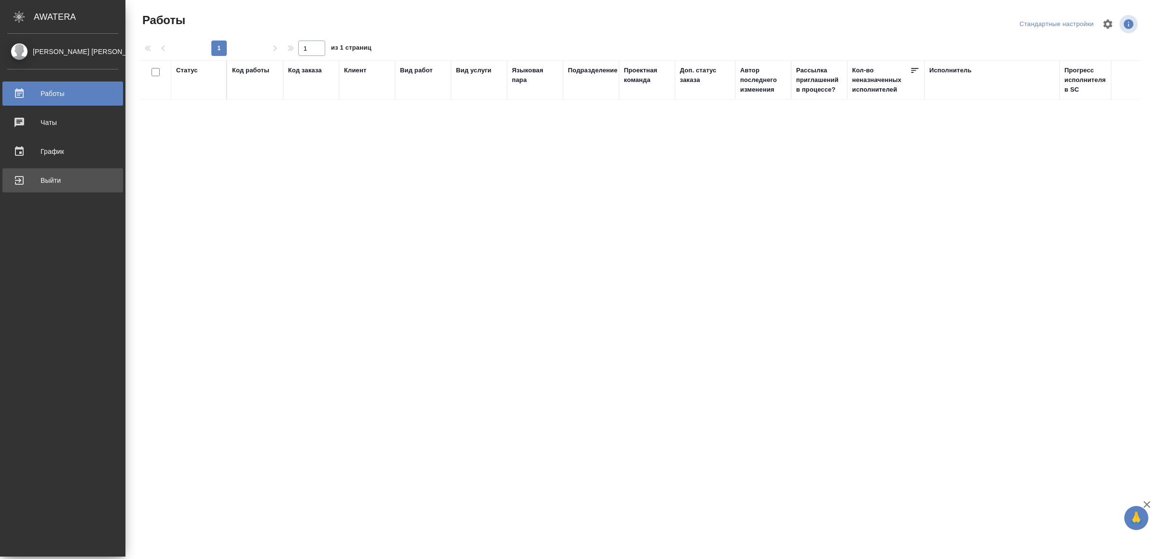
click at [25, 179] on div "Выйти" at bounding box center [62, 180] width 111 height 14
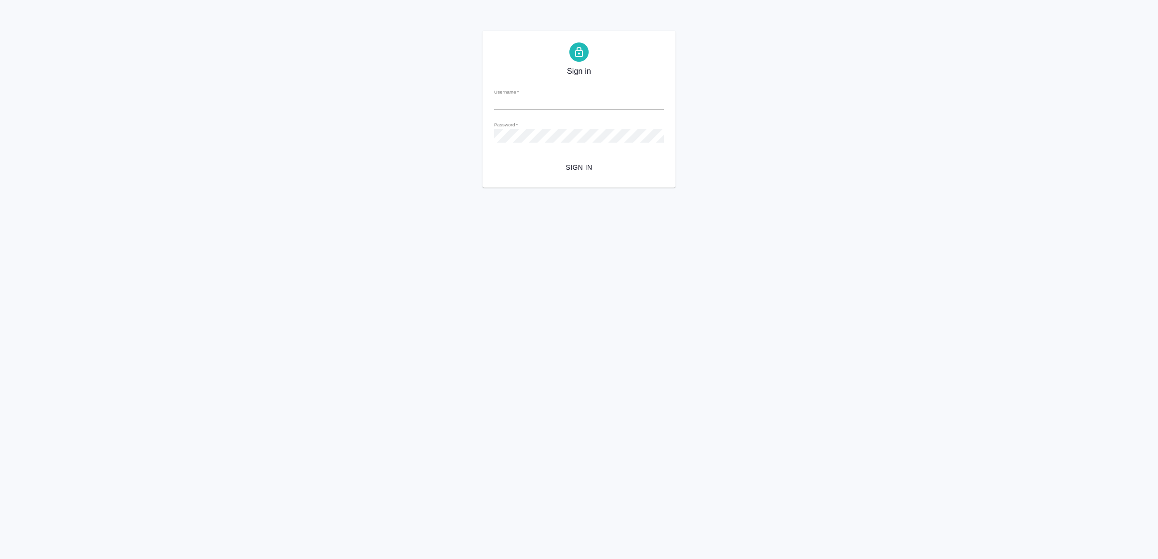
type input "[EMAIL_ADDRESS][DOMAIN_NAME]"
click at [549, 158] on form "Username   * [EMAIL_ADDRESS][DOMAIN_NAME] Password   * urlPath   * / Sign in" at bounding box center [579, 128] width 170 height 95
click at [555, 164] on span "Sign in" at bounding box center [579, 168] width 154 height 12
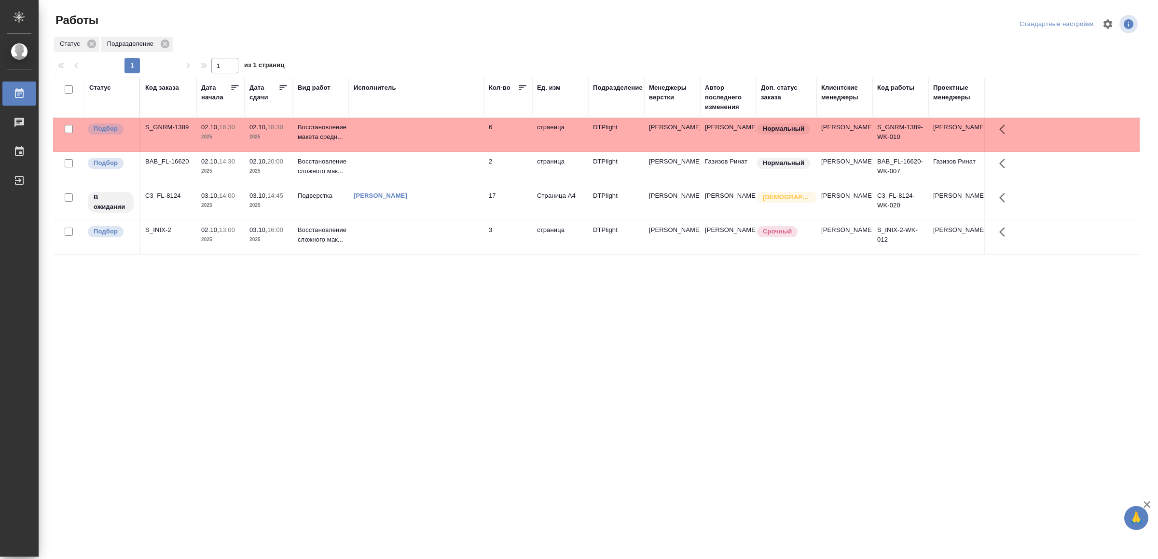
click at [438, 143] on td at bounding box center [416, 135] width 135 height 34
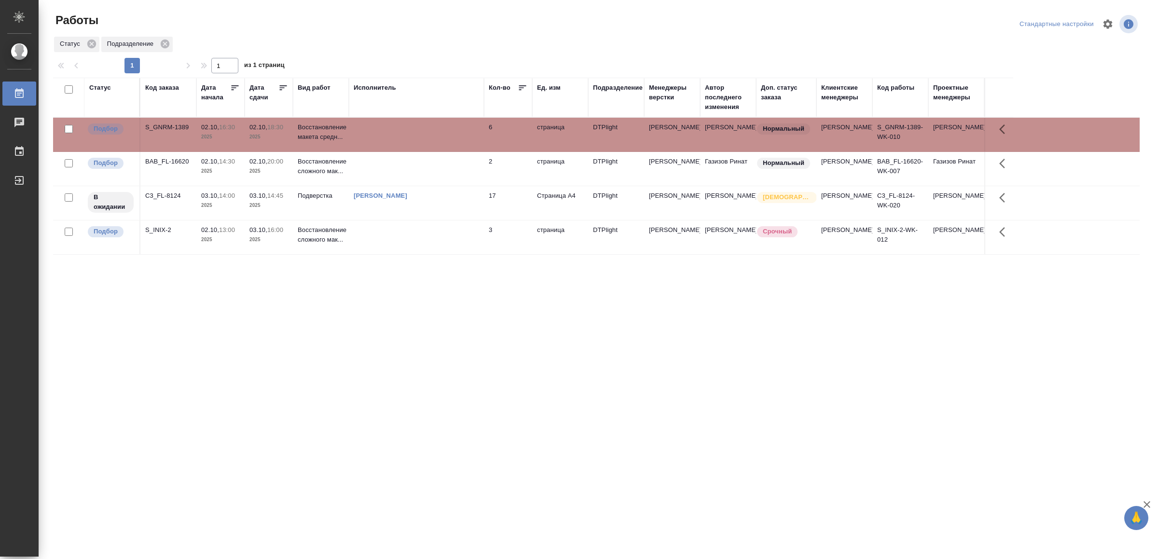
click at [438, 143] on td at bounding box center [416, 135] width 135 height 34
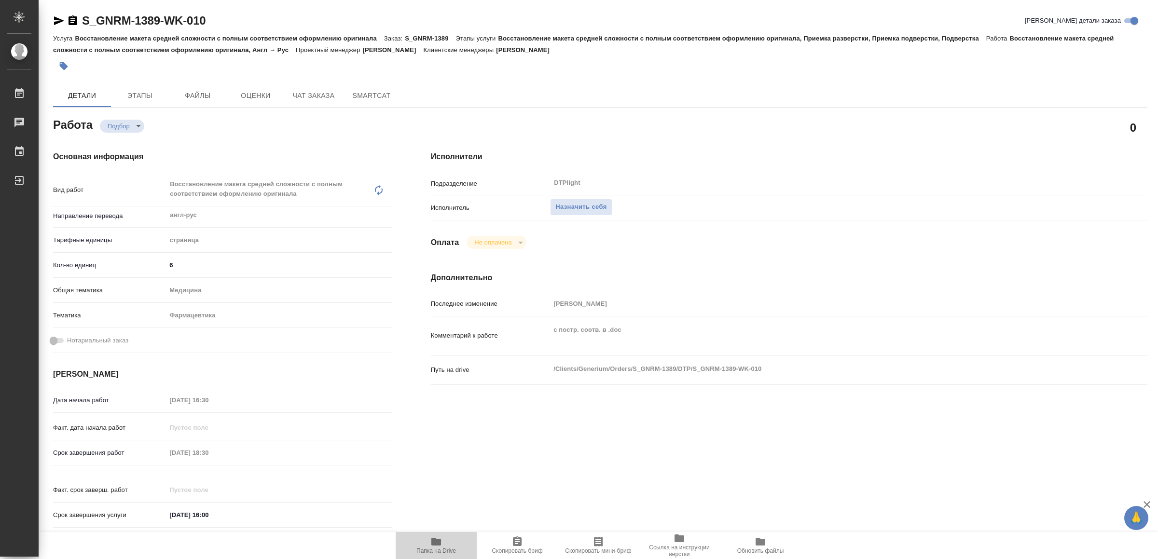
click at [448, 543] on span "Папка на Drive" at bounding box center [436, 545] width 69 height 18
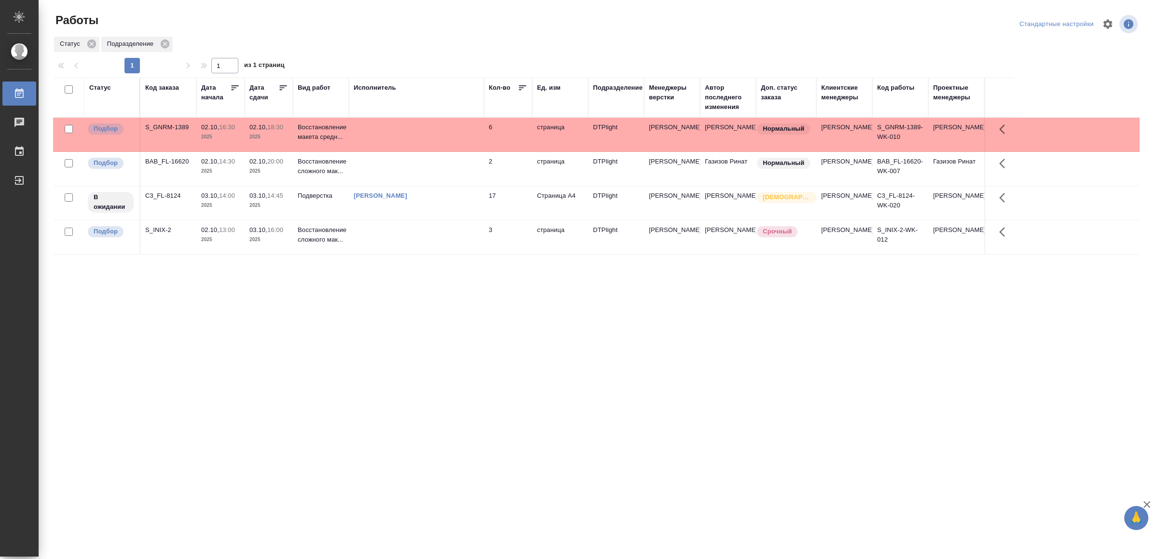
drag, startPoint x: 388, startPoint y: 391, endPoint x: 397, endPoint y: 385, distance: 10.3
click at [433, 129] on td at bounding box center [416, 135] width 135 height 34
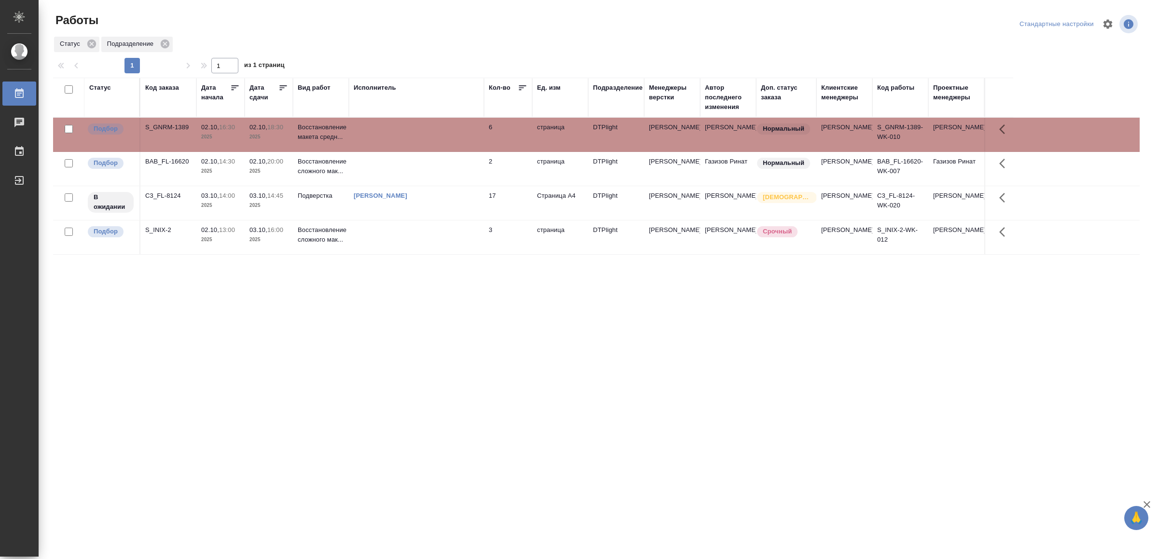
click at [433, 129] on td at bounding box center [416, 135] width 135 height 34
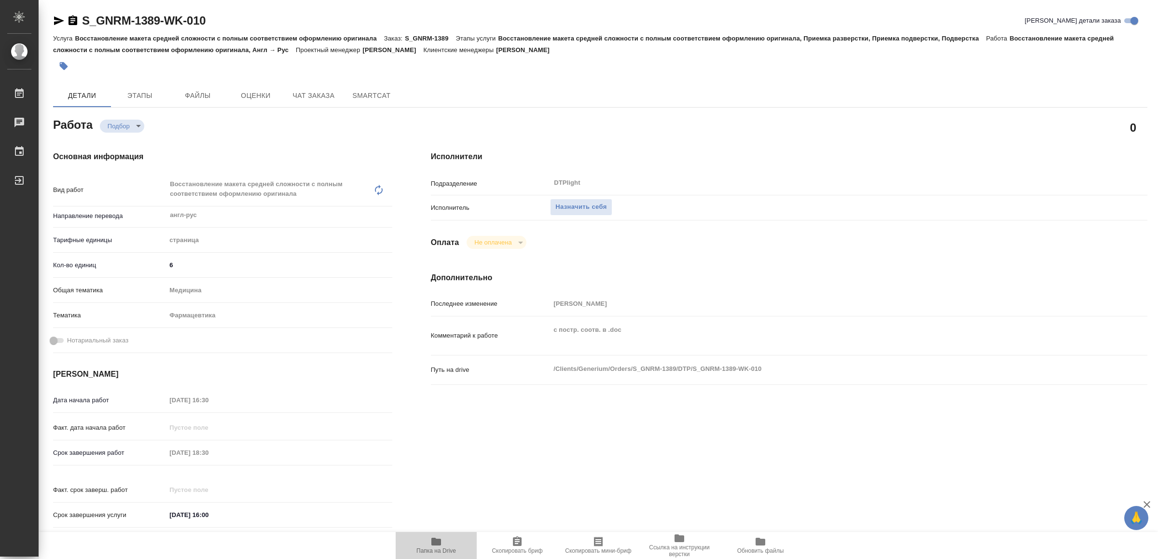
click at [444, 543] on span "Папка на Drive" at bounding box center [436, 545] width 69 height 18
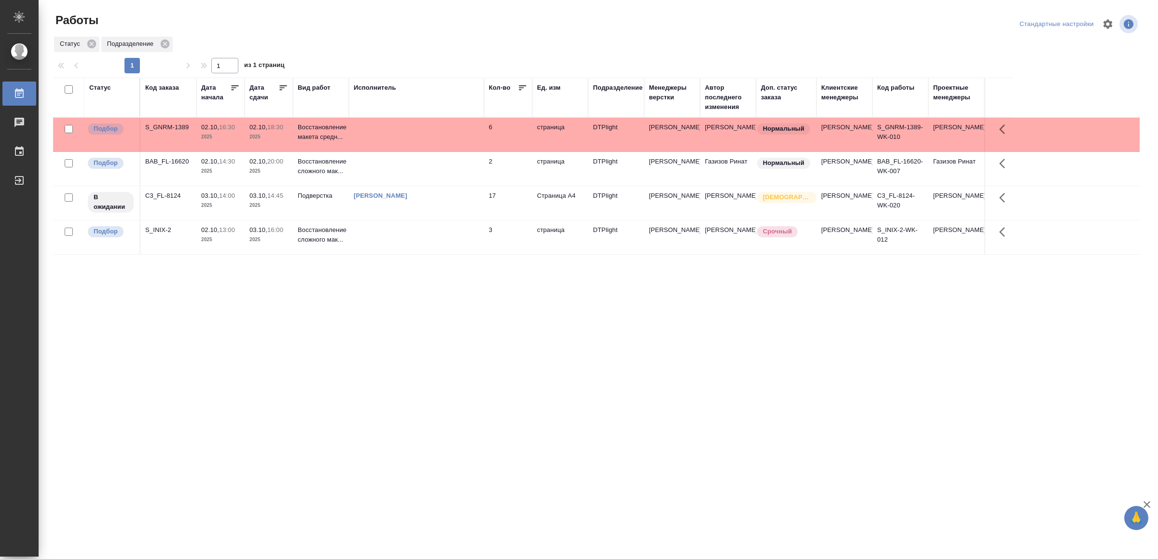
drag, startPoint x: 528, startPoint y: 406, endPoint x: 521, endPoint y: 402, distance: 8.4
drag, startPoint x: 435, startPoint y: 430, endPoint x: 455, endPoint y: 391, distance: 44.0
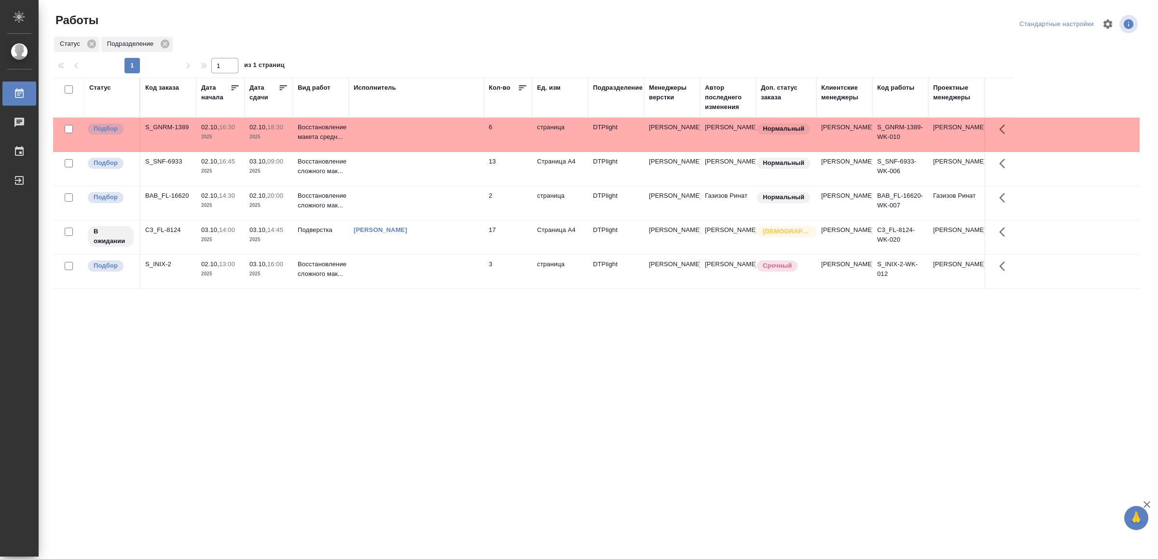
drag, startPoint x: 343, startPoint y: 417, endPoint x: 237, endPoint y: 417, distance: 105.7
click at [239, 417] on div "Статус Код заказа Дата начала Дата сдачи Вид работ Исполнитель Кол-во Ед. изм П…" at bounding box center [596, 251] width 1087 height 347
click at [360, 171] on td at bounding box center [416, 169] width 135 height 34
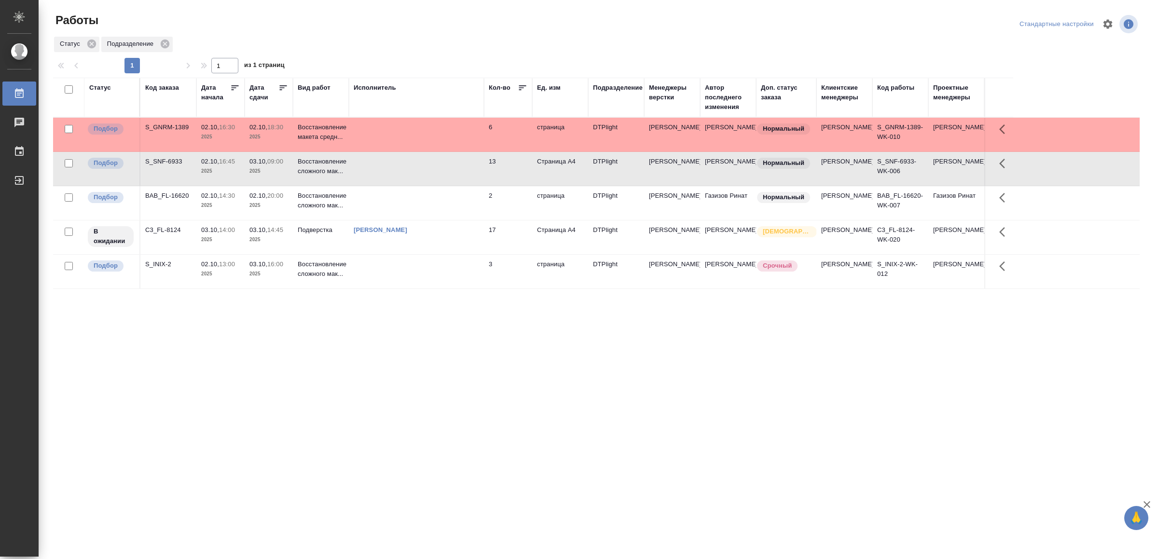
click at [360, 171] on td at bounding box center [416, 169] width 135 height 34
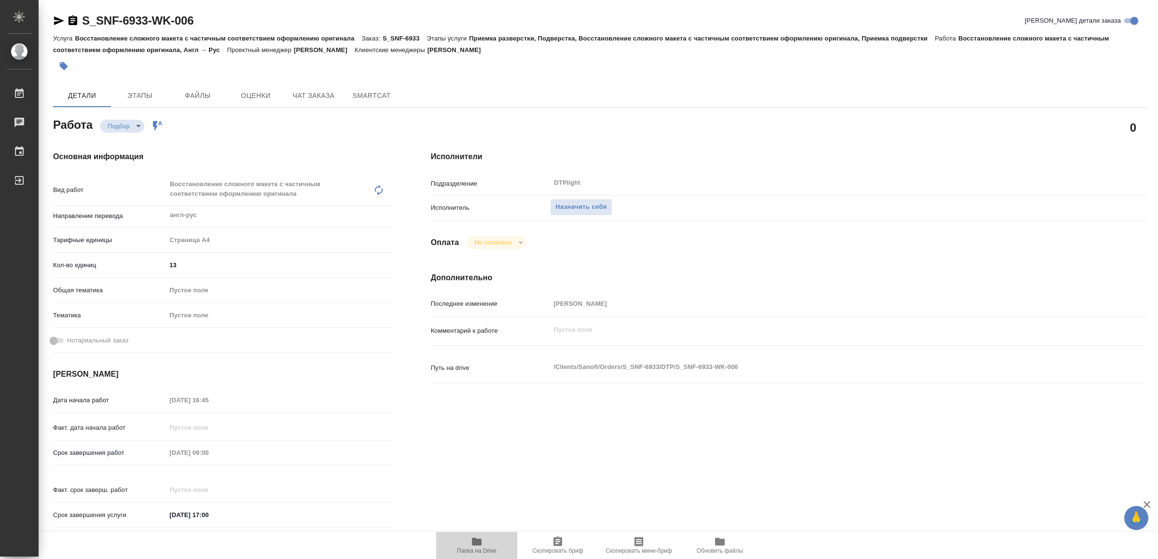
click at [471, 546] on icon "button" at bounding box center [477, 542] width 12 height 12
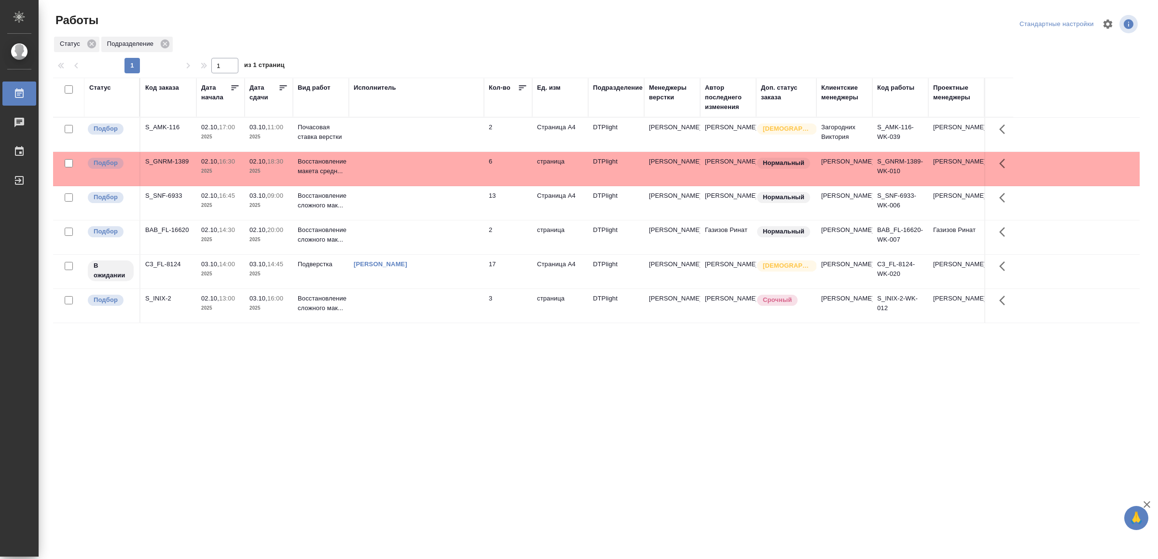
click at [387, 133] on td at bounding box center [416, 135] width 135 height 34
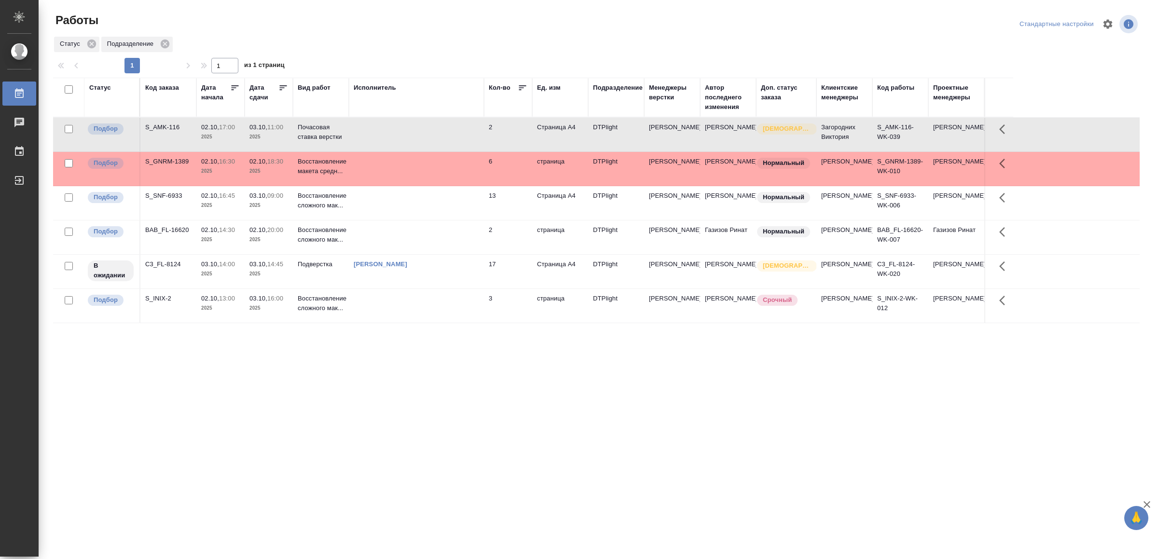
click at [386, 133] on td at bounding box center [416, 135] width 135 height 34
drag, startPoint x: 316, startPoint y: 376, endPoint x: 320, endPoint y: 371, distance: 7.2
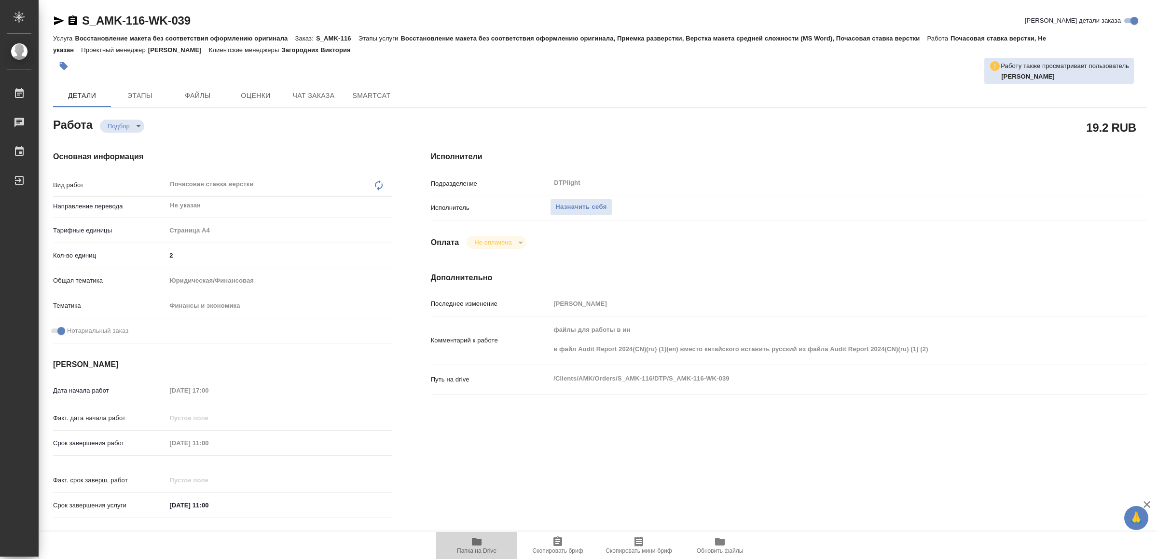
click at [483, 548] on span "Папка на Drive" at bounding box center [477, 551] width 40 height 7
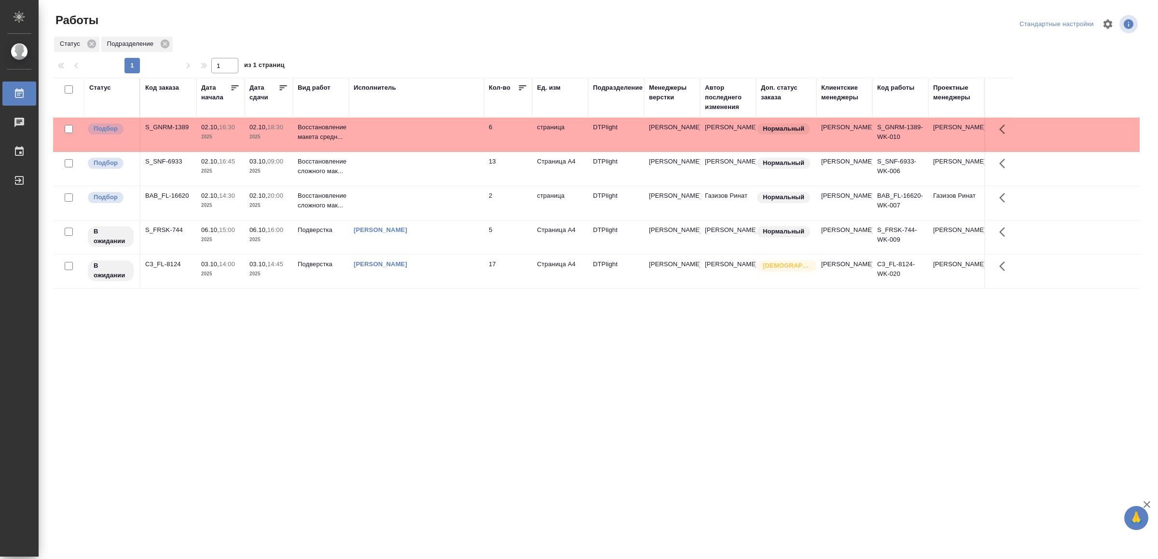
click at [413, 140] on td at bounding box center [416, 135] width 135 height 34
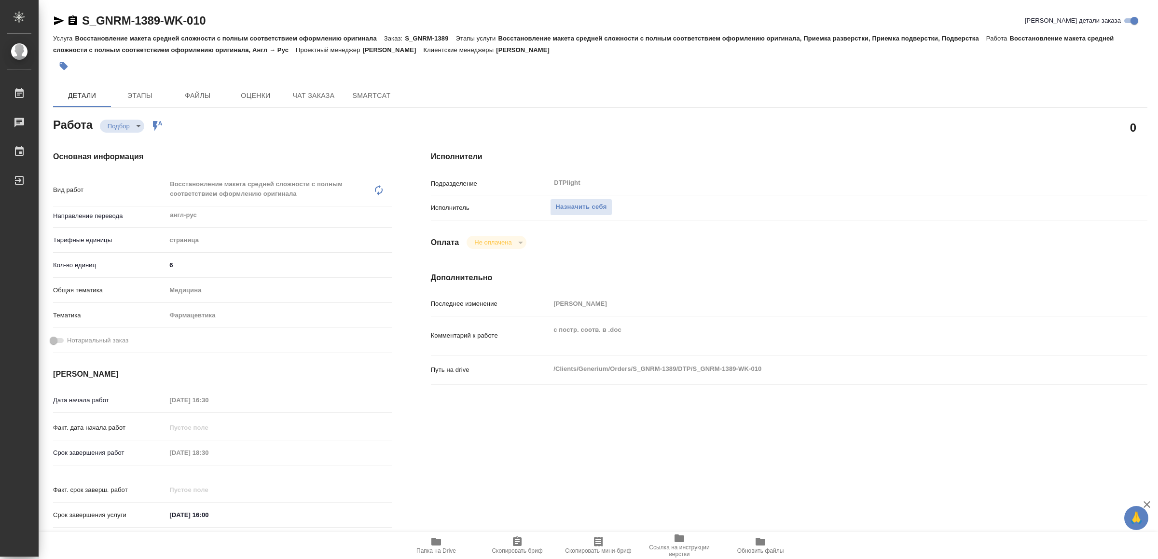
click at [439, 548] on span "Папка на Drive" at bounding box center [436, 551] width 40 height 7
click at [593, 207] on span "Назначить себя" at bounding box center [580, 207] width 51 height 11
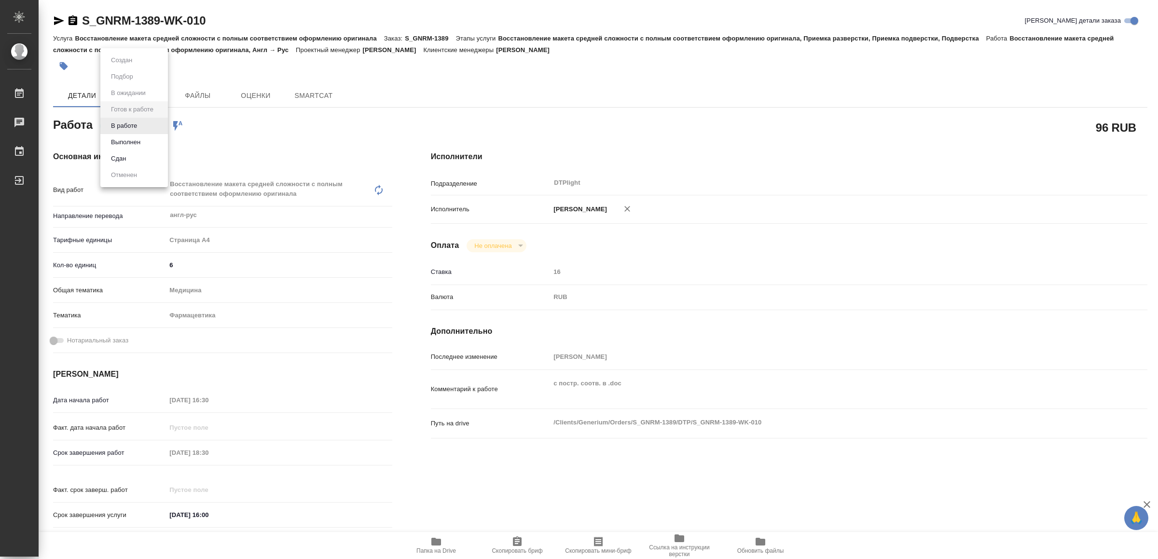
click at [135, 126] on body "🙏 .cls-1 fill:#fff; AWATERA Yamkovenko [PERSON_NAME] Работы Чаты График Выйти S…" at bounding box center [579, 279] width 1158 height 559
type textarea "x"
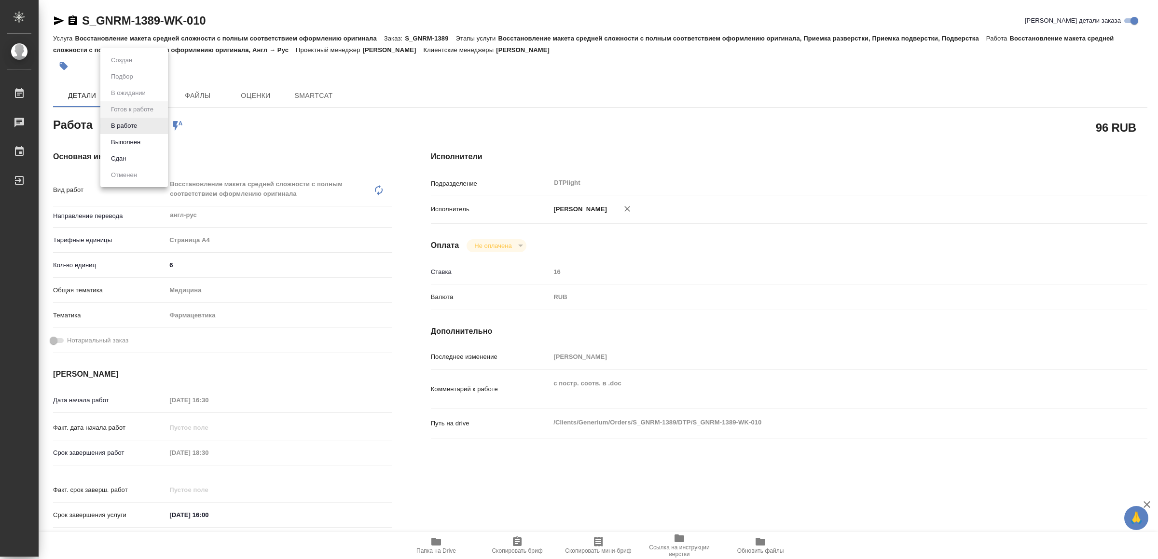
type textarea "x"
click at [135, 126] on button "В работе" at bounding box center [124, 126] width 32 height 11
type textarea "x"
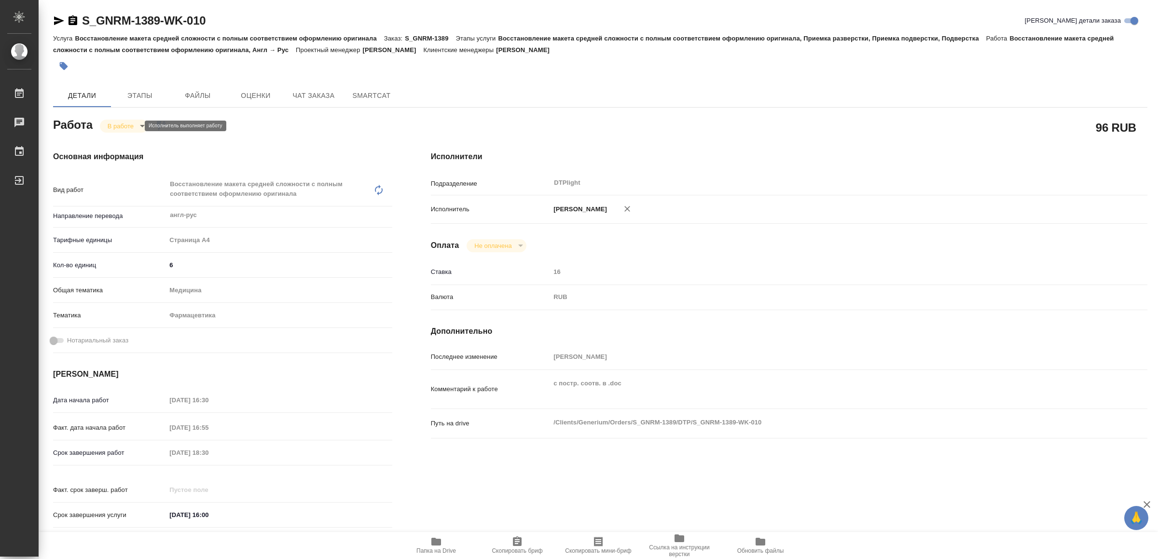
type textarea "x"
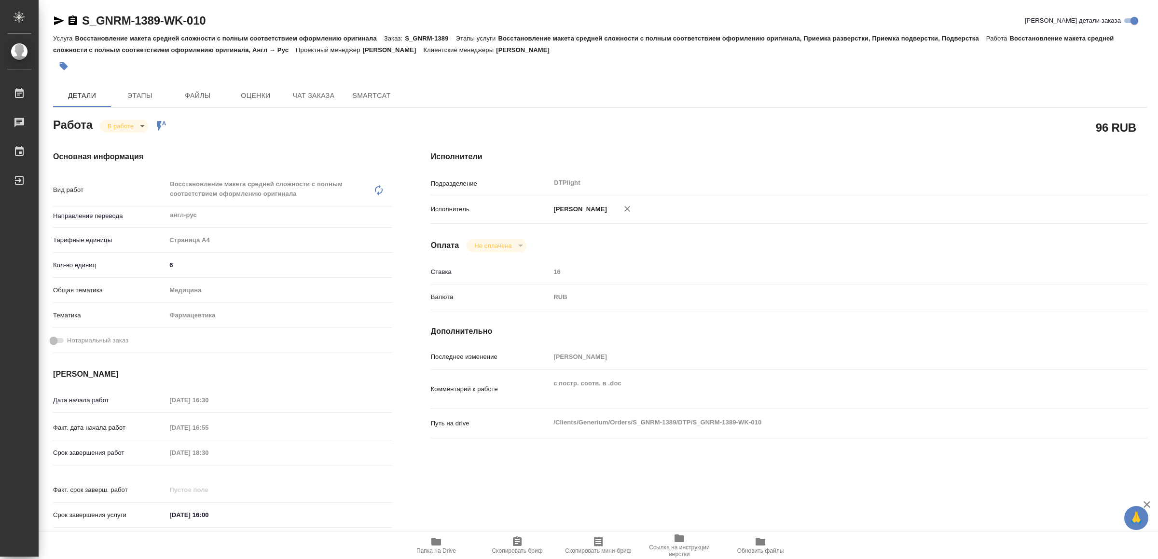
type textarea "x"
click at [57, 19] on icon "button" at bounding box center [59, 20] width 10 height 9
type textarea "x"
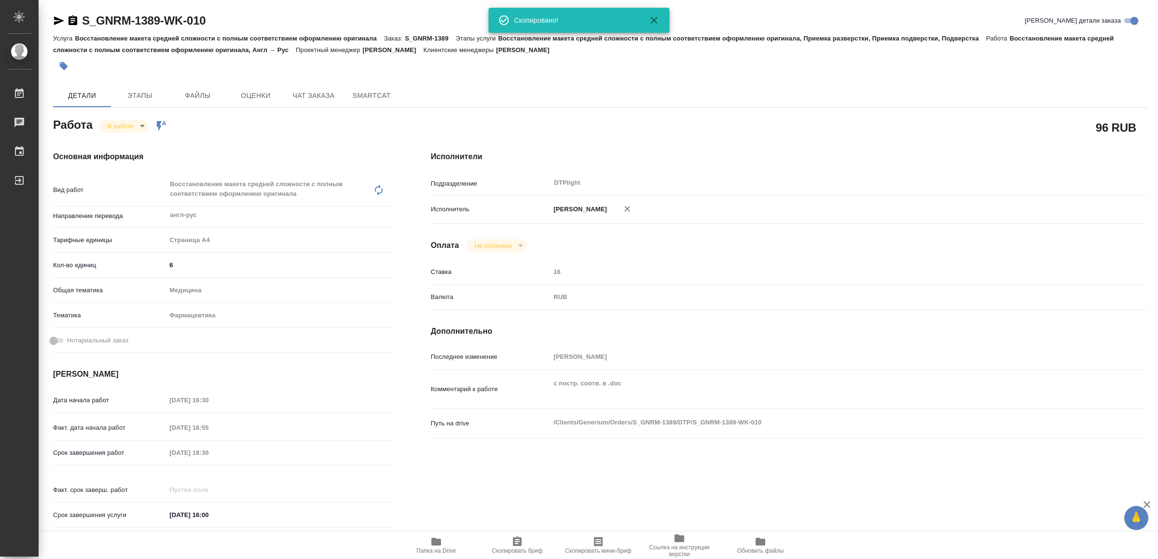
type textarea "x"
click at [441, 546] on icon "button" at bounding box center [436, 542] width 12 height 12
click at [56, 21] on icon "button" at bounding box center [59, 21] width 12 height 12
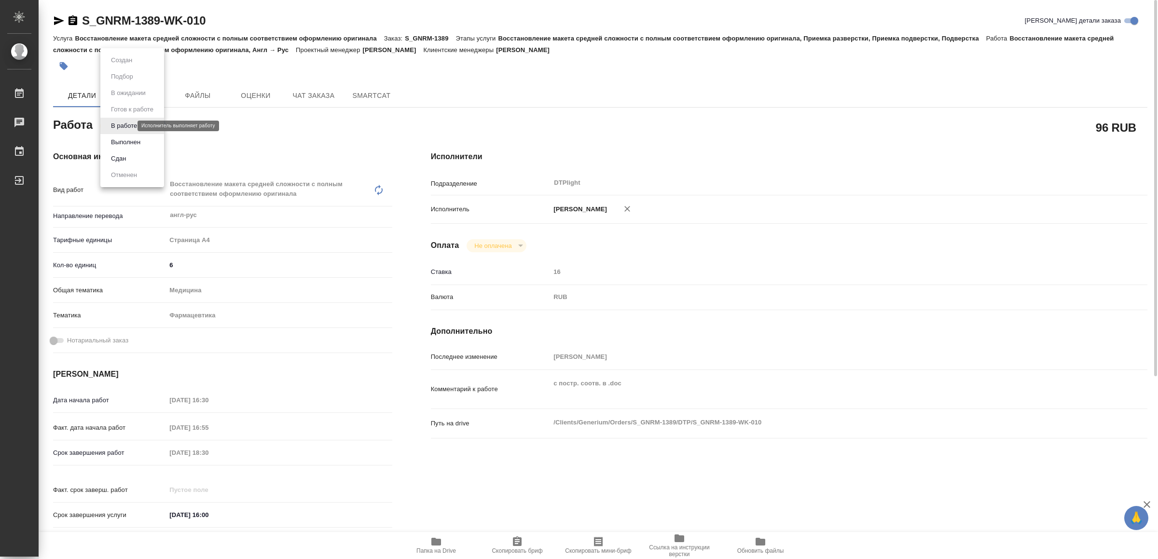
click at [117, 123] on body "🙏 .cls-1 fill:#fff; AWATERA Yamkovenko [PERSON_NAME] Работы 0 Чаты График Выйти…" at bounding box center [579, 279] width 1158 height 559
click at [125, 138] on button "Выполнен" at bounding box center [125, 142] width 35 height 11
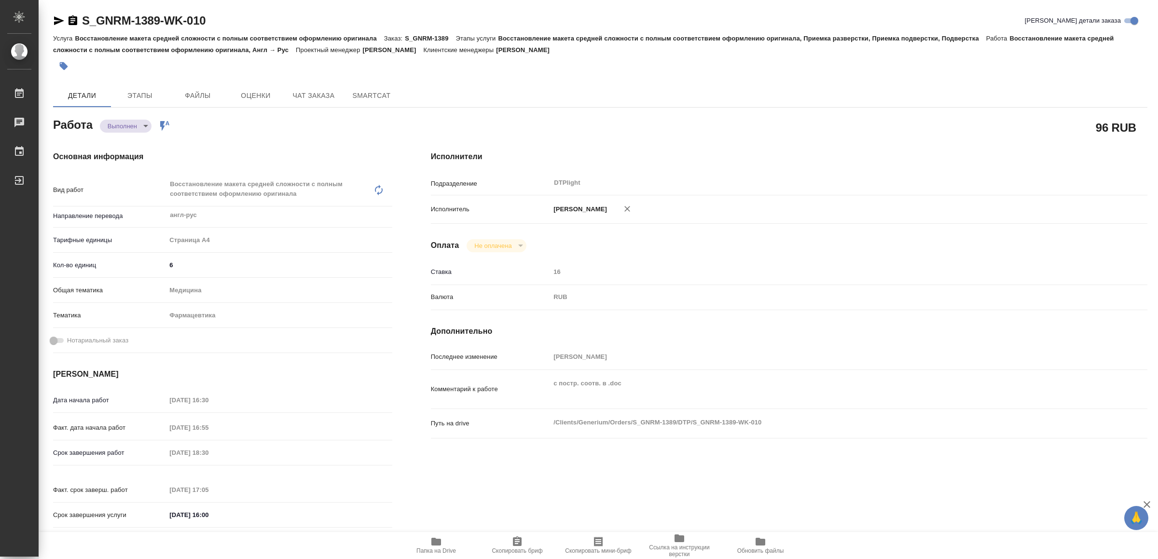
type textarea "x"
